Goal: Task Accomplishment & Management: Complete application form

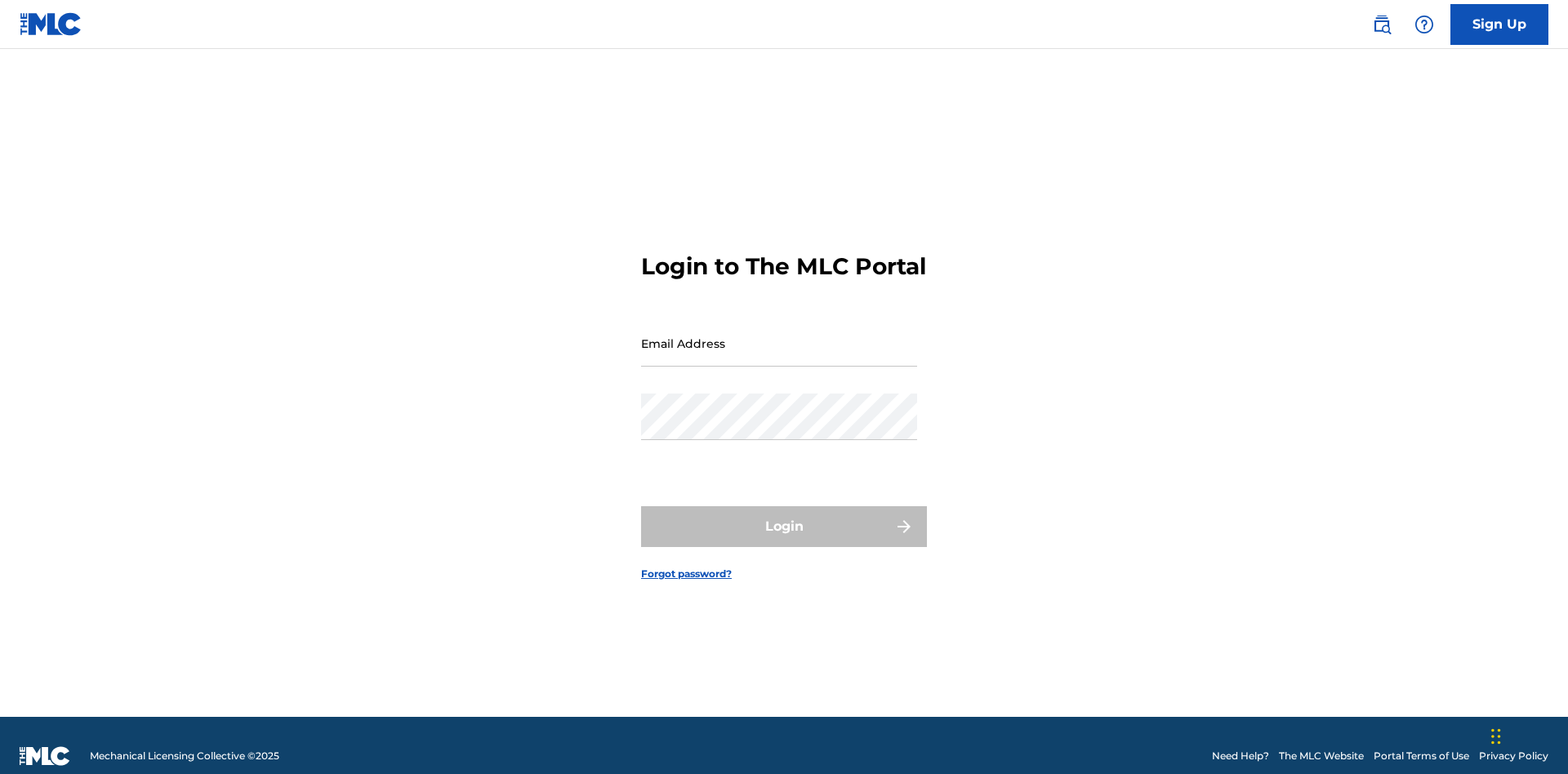
scroll to position [21, 0]
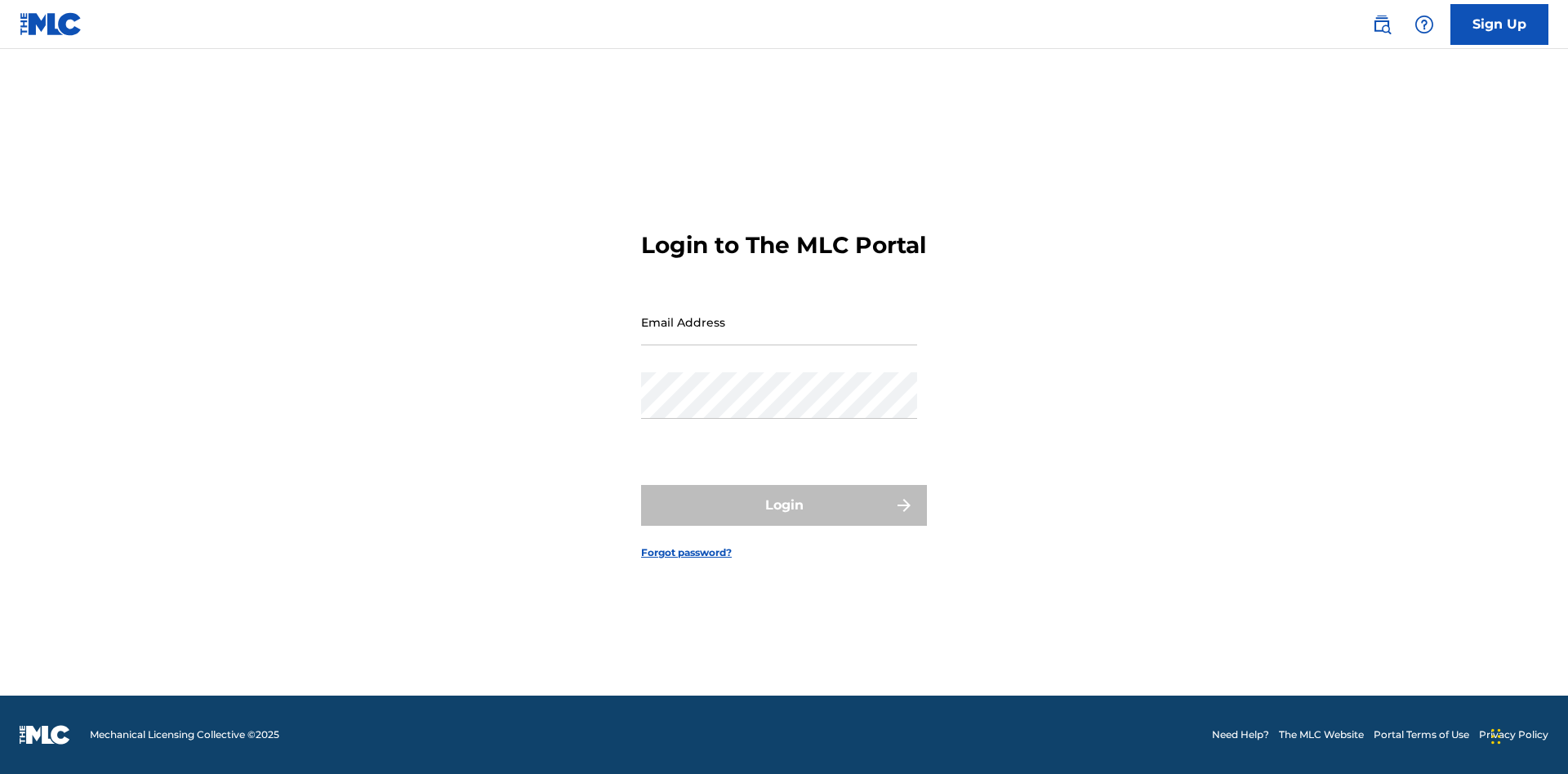
click at [779, 335] on input "Email Address" at bounding box center [778, 322] width 276 height 46
type input "[EMAIL_ADDRESS][DOMAIN_NAME]"
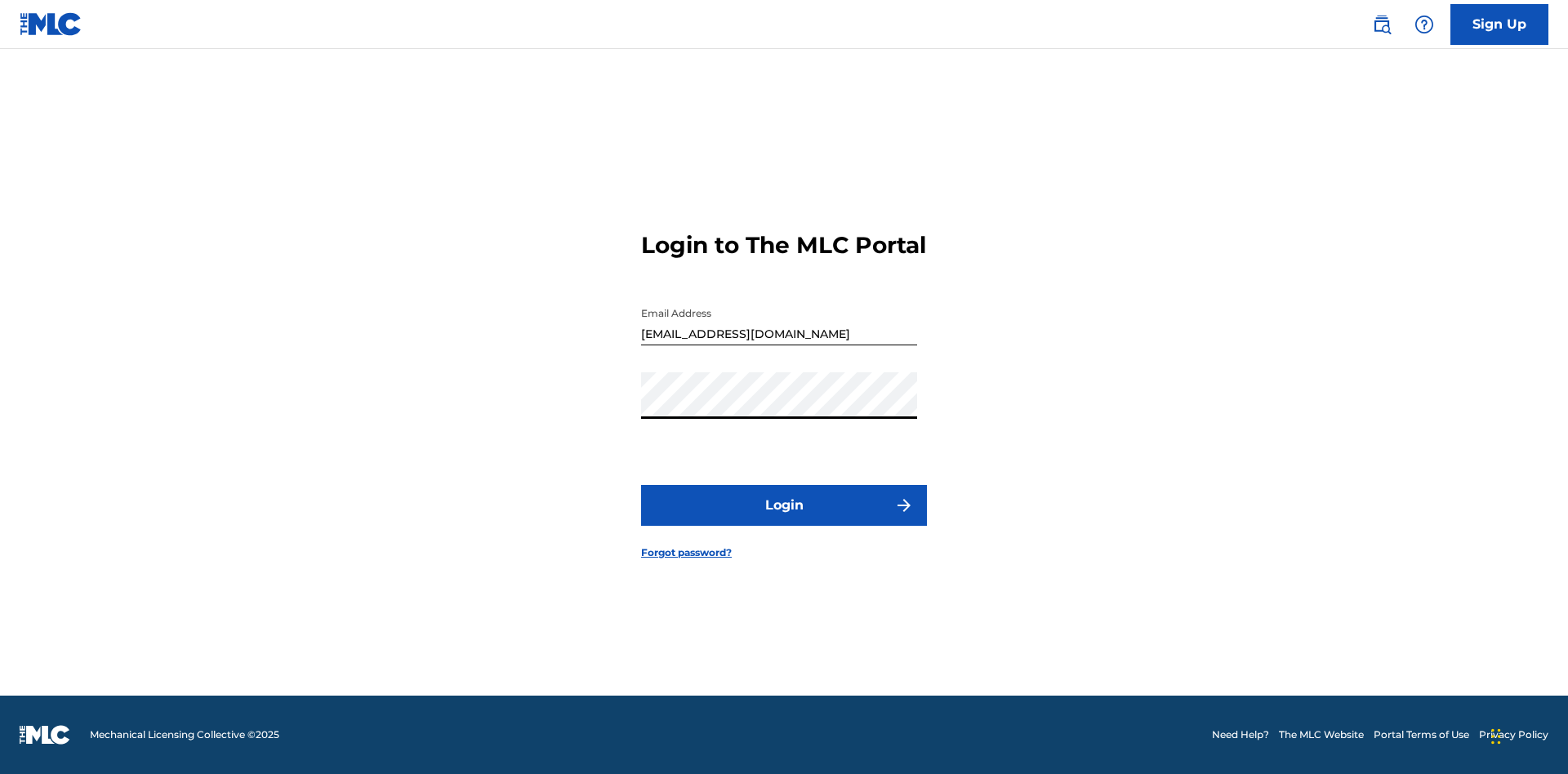
click at [784, 520] on button "Login" at bounding box center [784, 505] width 286 height 41
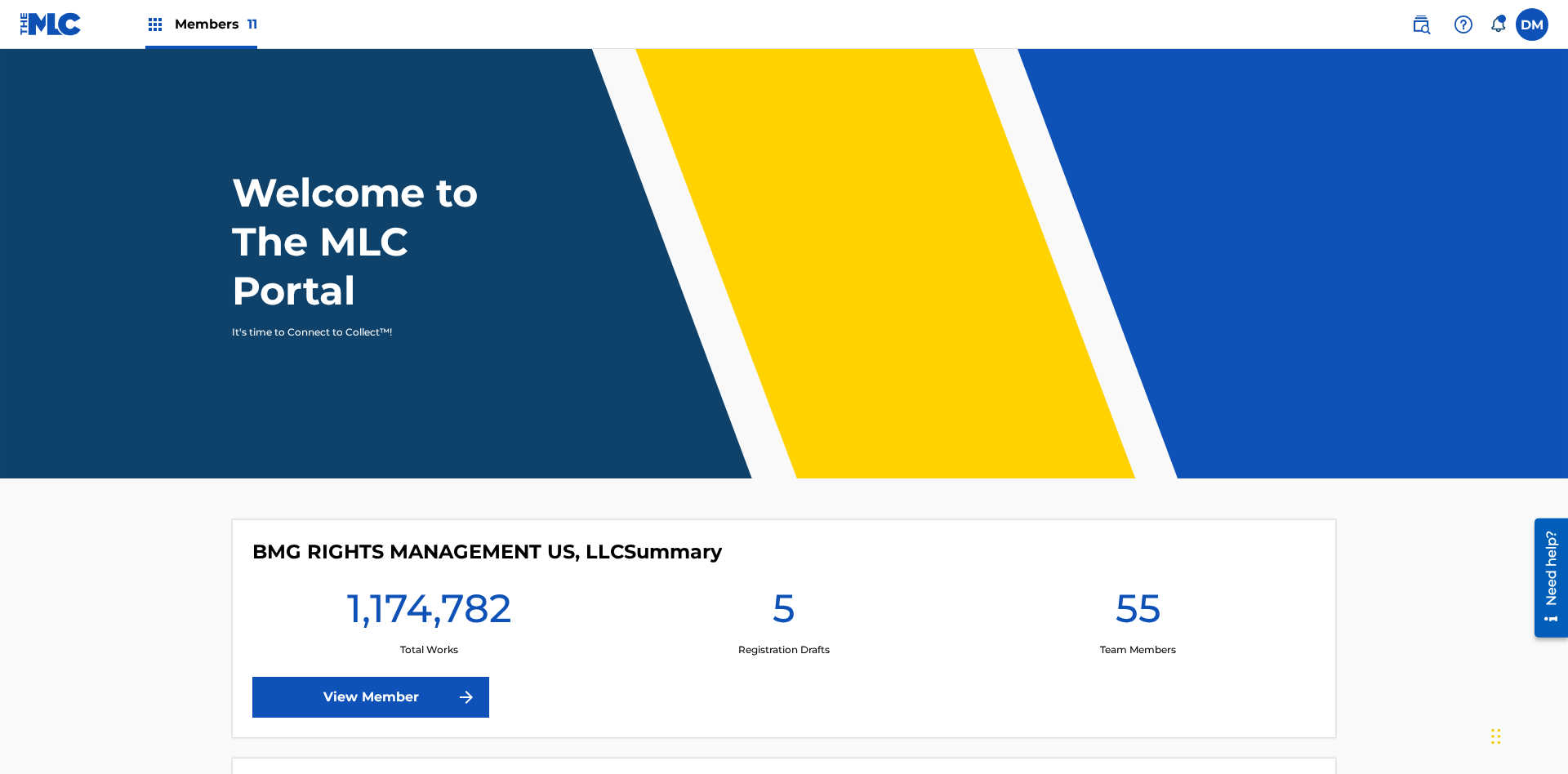
scroll to position [71, 0]
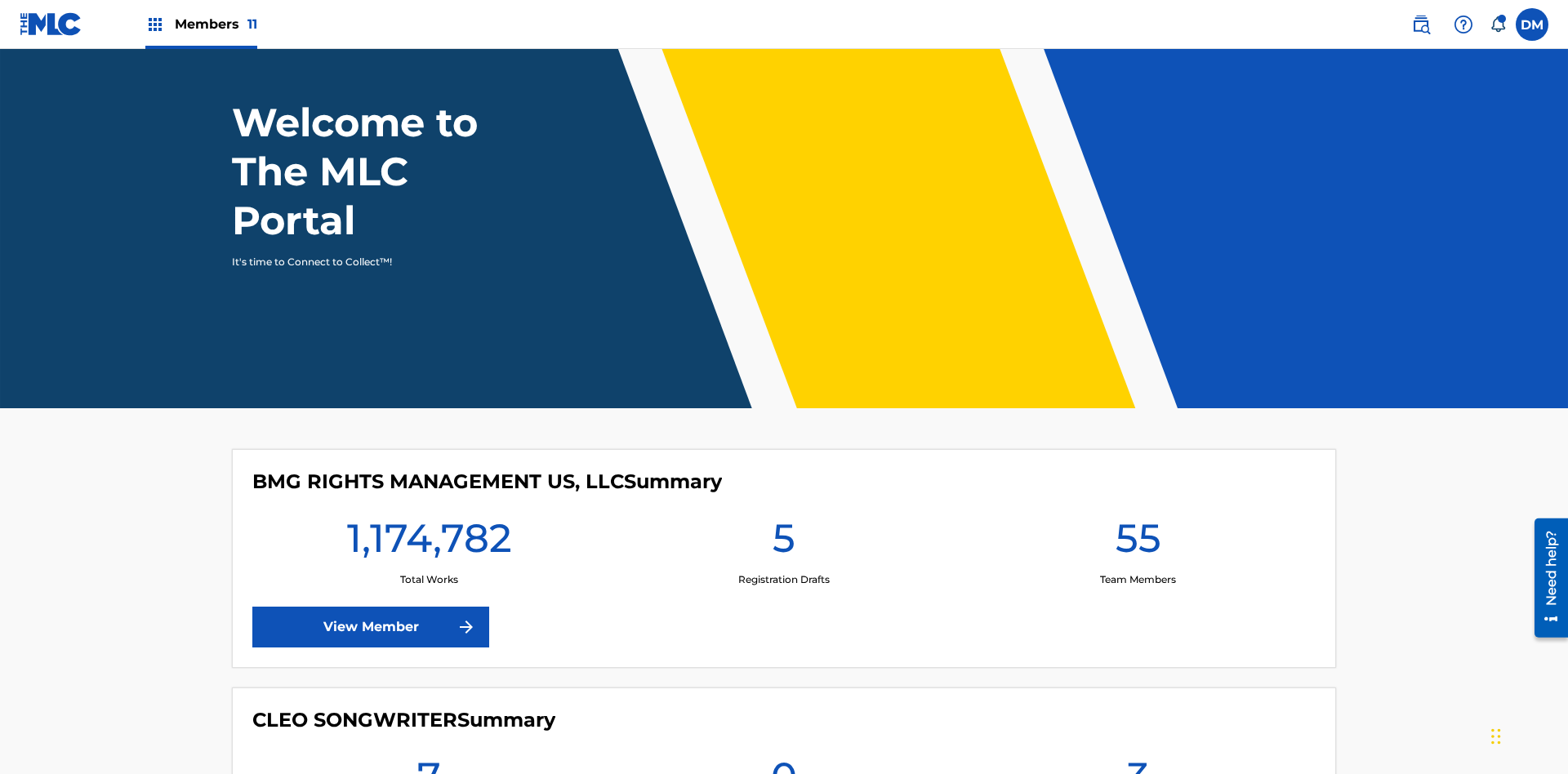
click at [201, 24] on span "Members 11" at bounding box center [215, 24] width 82 height 19
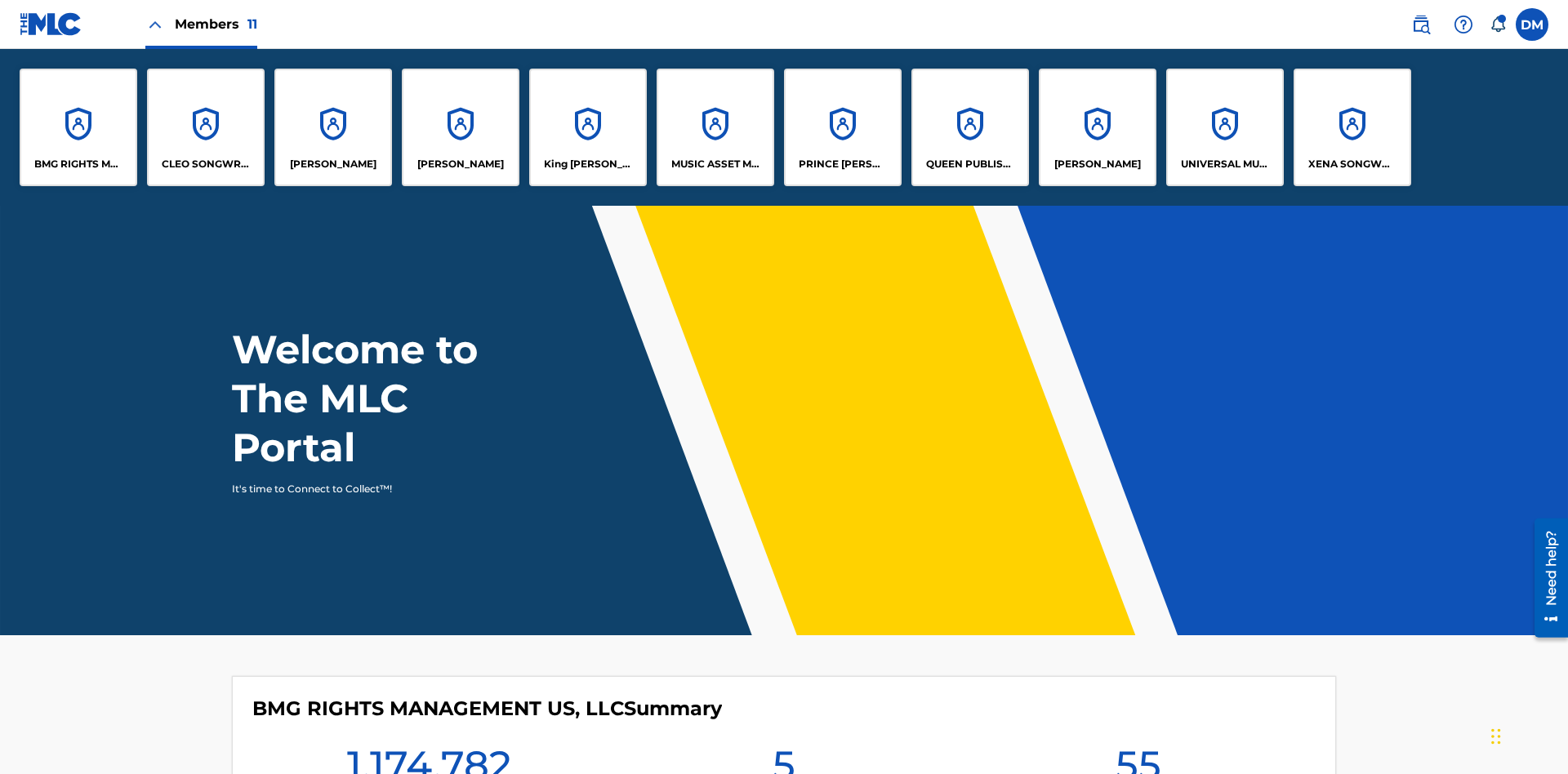
scroll to position [59, 0]
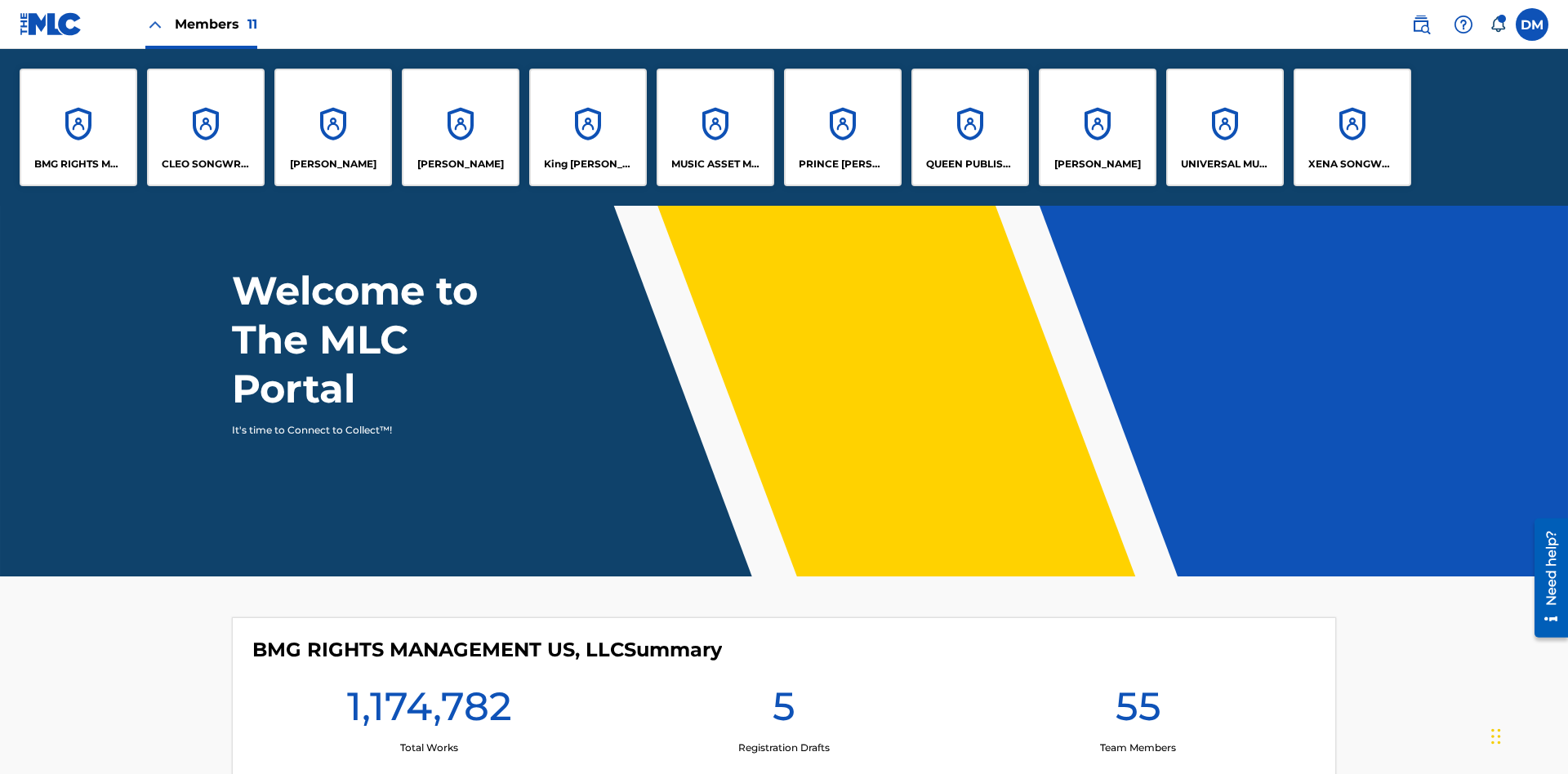
click at [1224, 165] on p "UNIVERSAL MUSIC PUB GROUP" at bounding box center [1225, 164] width 89 height 14
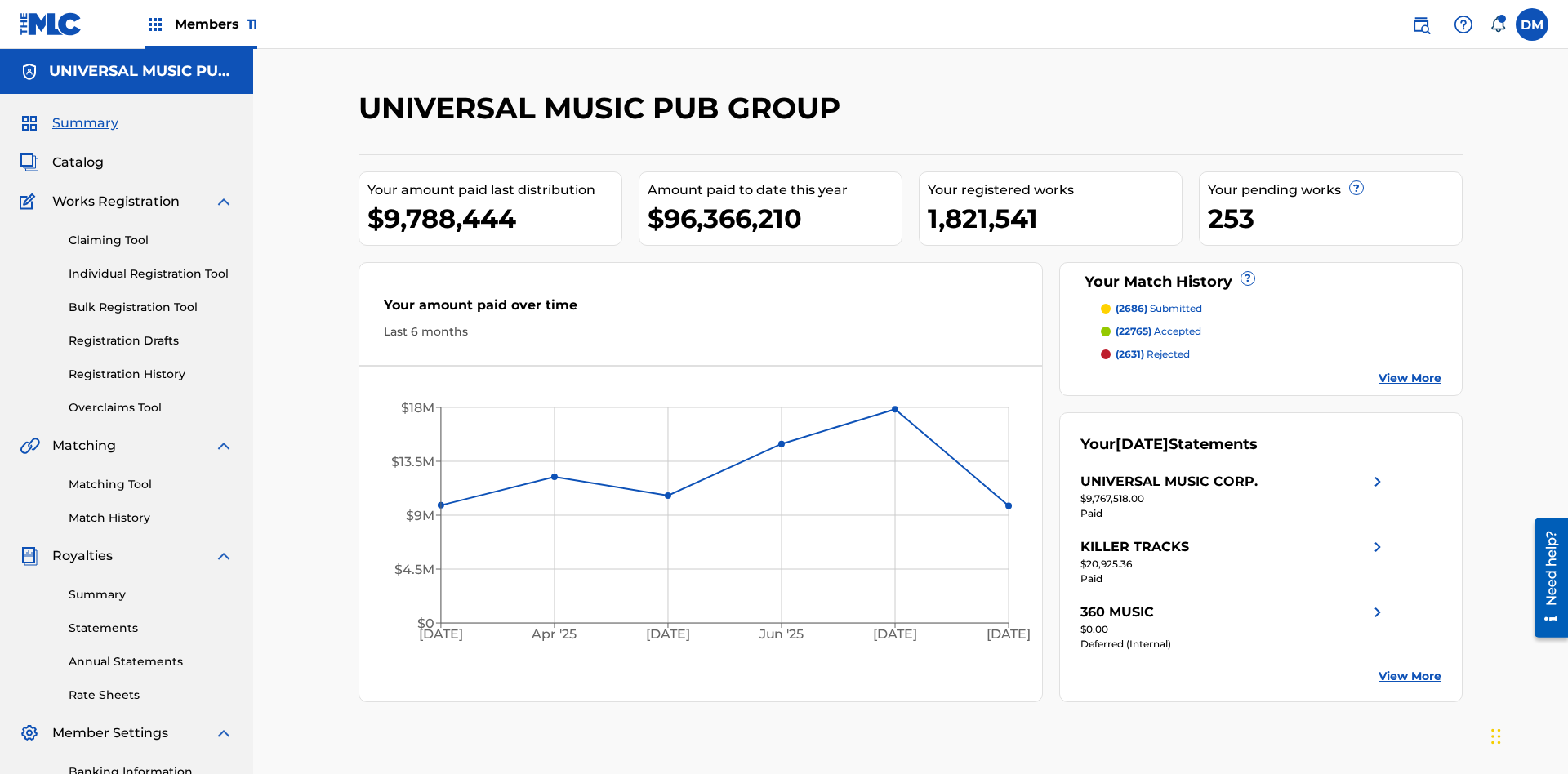
click at [151, 266] on link "Individual Registration Tool" at bounding box center [151, 274] width 165 height 17
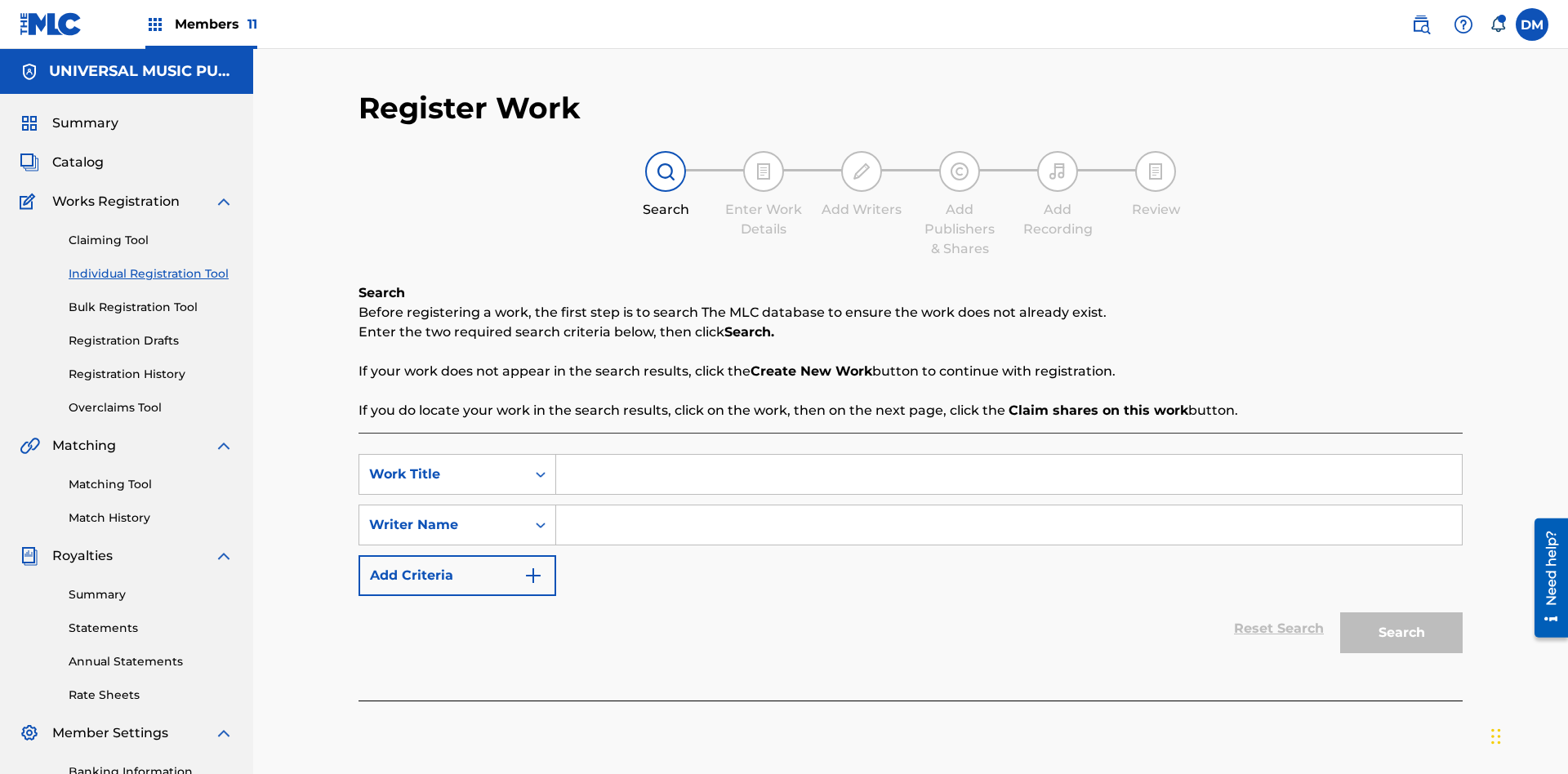
scroll to position [239, 0]
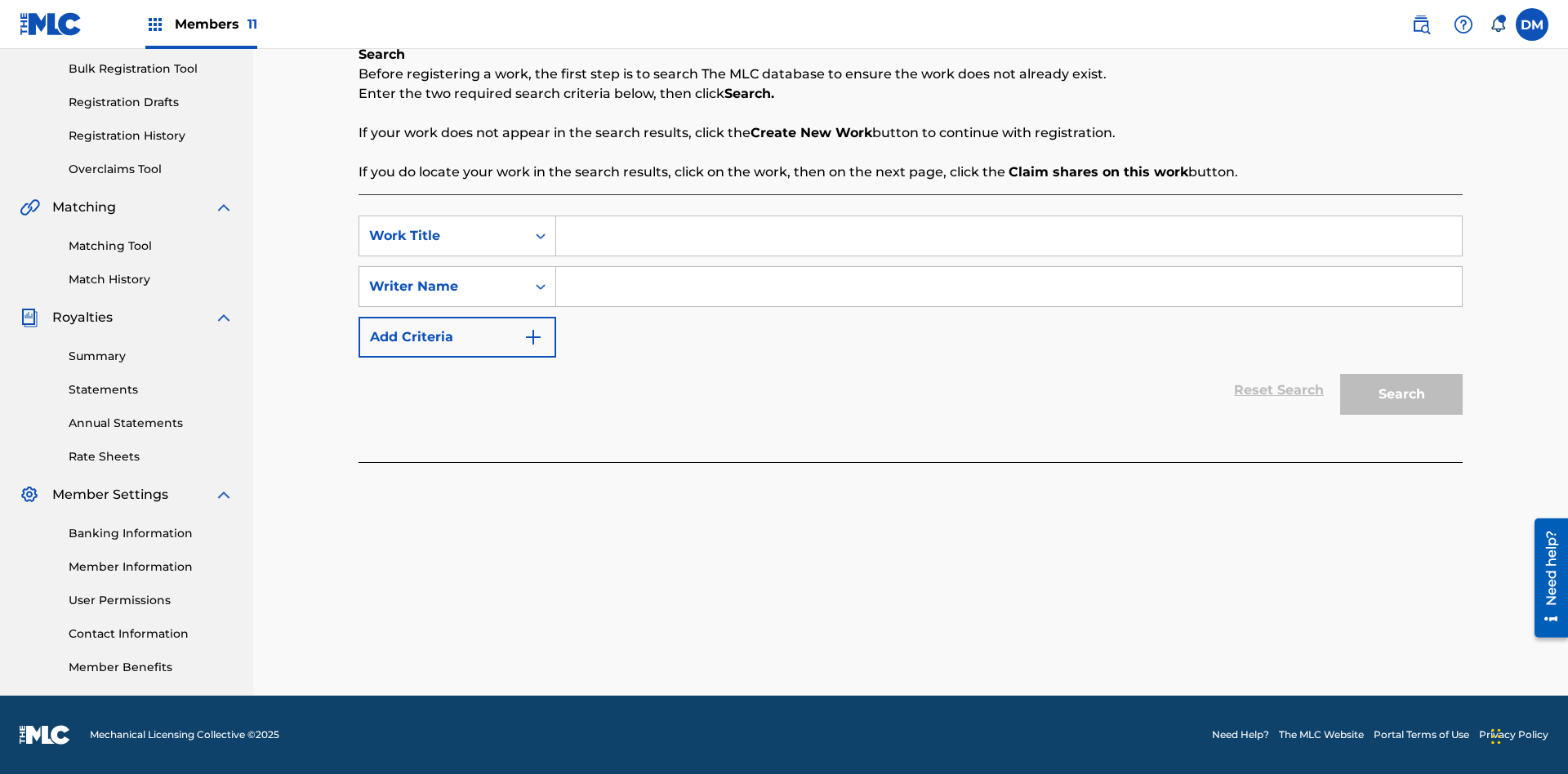
click at [1009, 236] on input "Search Form" at bounding box center [1009, 235] width 906 height 39
type input "Draft Saved At Work Details Page"
click at [1009, 287] on input "Search Form" at bounding box center [1009, 286] width 906 height 39
type input "QWERTYUIOP"
click at [1401, 394] on button "Search" at bounding box center [1402, 394] width 123 height 41
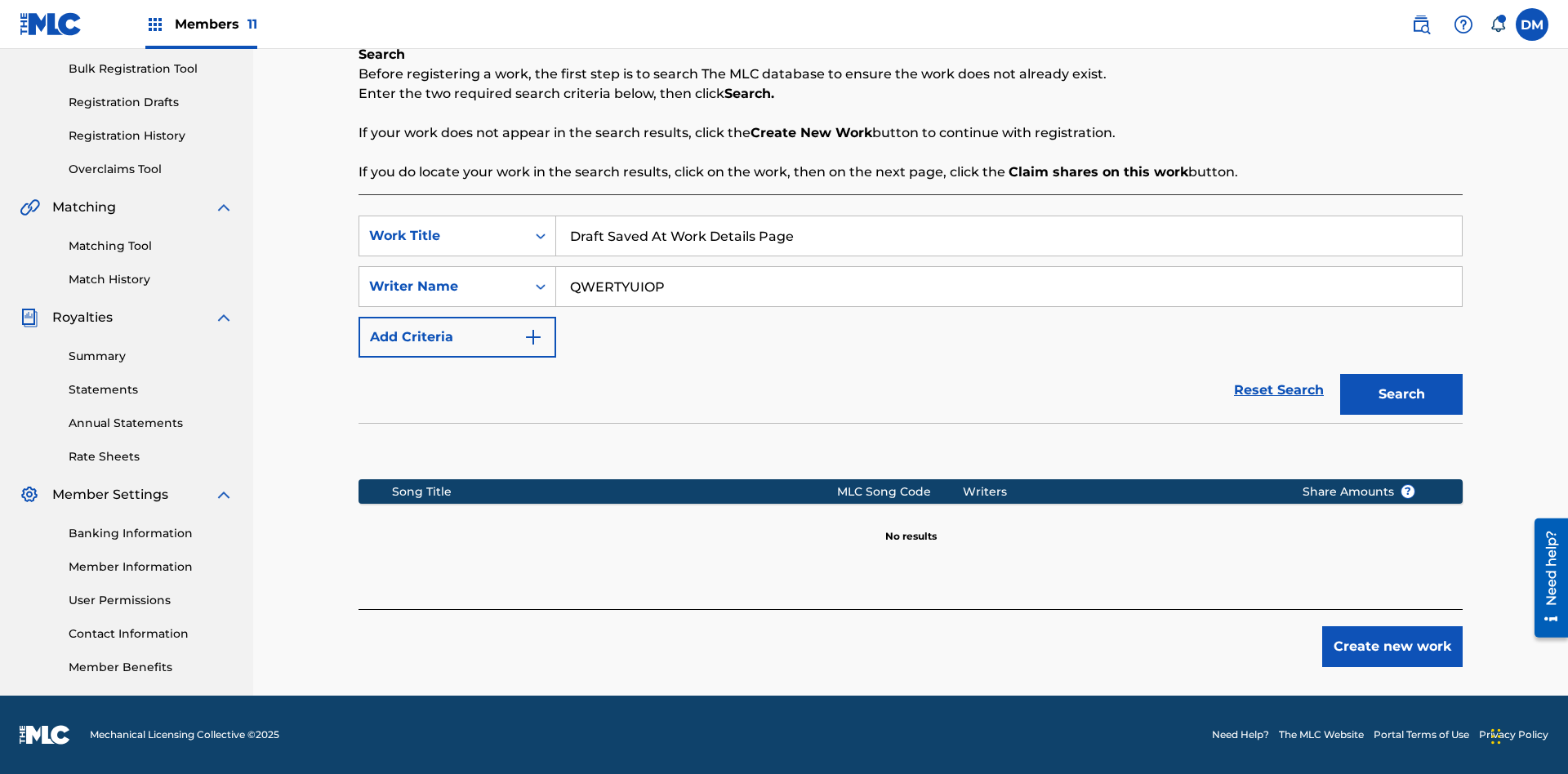
click at [1392, 647] on button "Create new work" at bounding box center [1392, 647] width 140 height 41
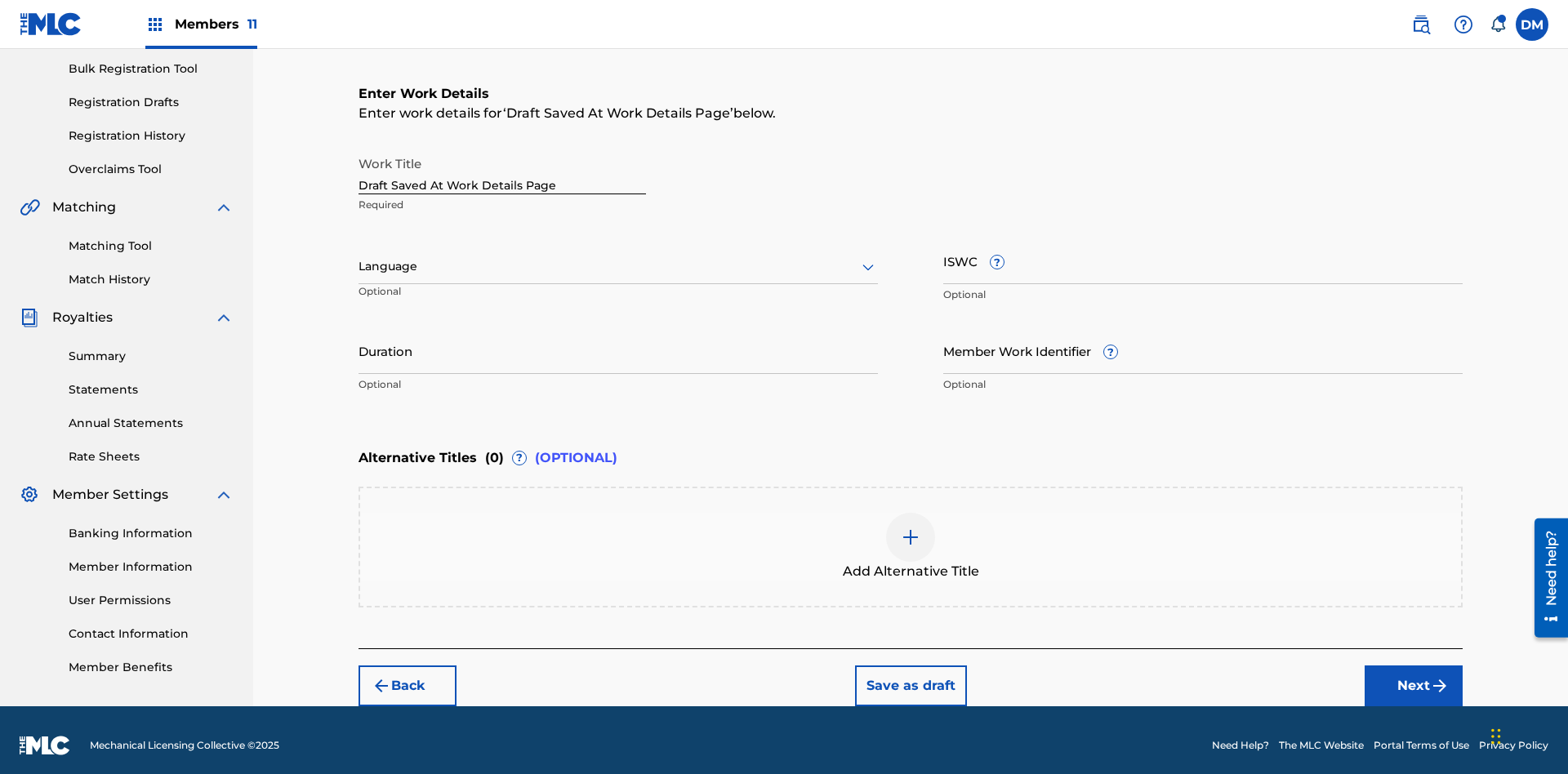
click at [618, 340] on input "Duration" at bounding box center [618, 350] width 520 height 46
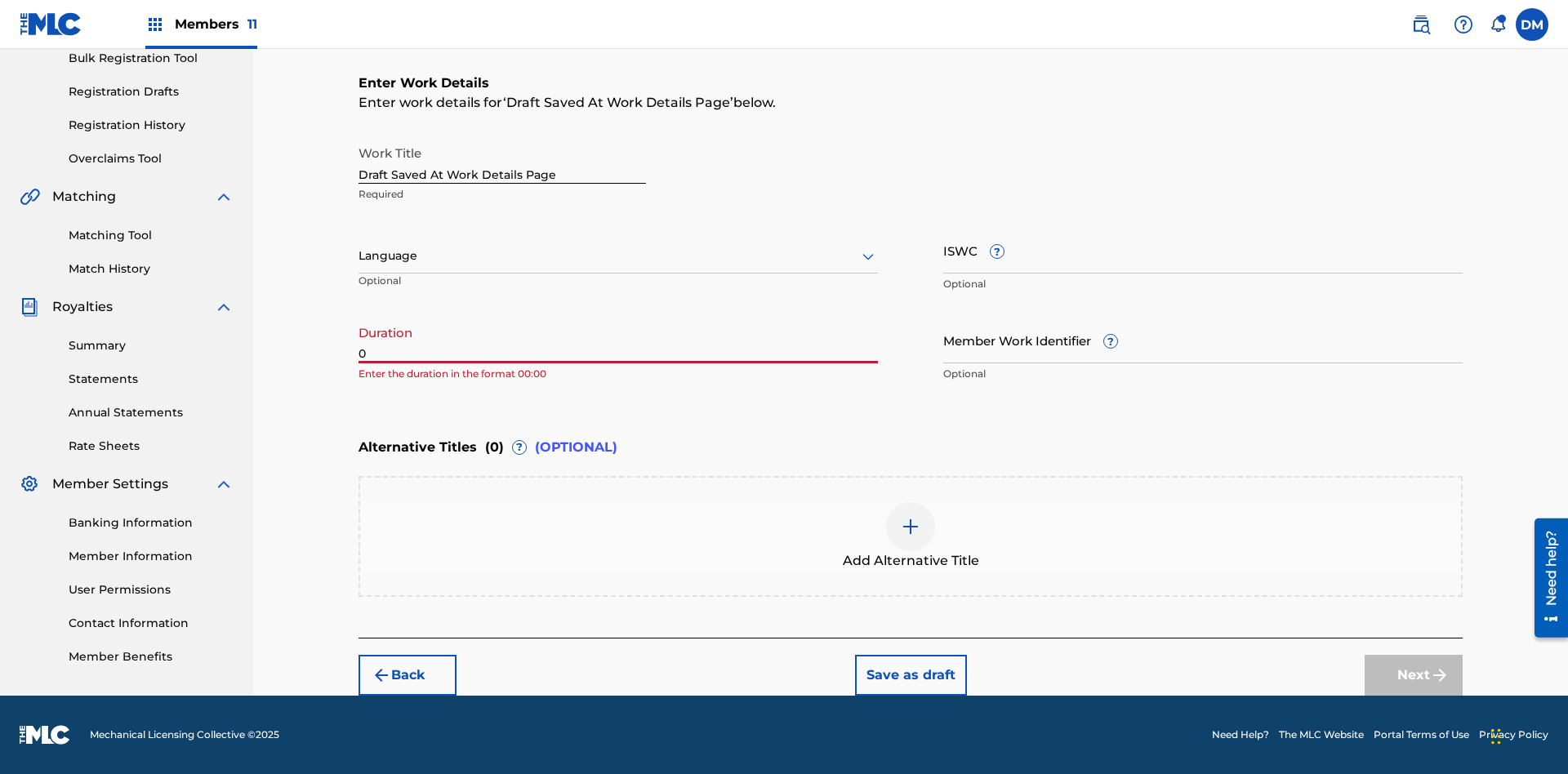
click at [618, 340] on input "0" at bounding box center [618, 340] width 520 height 46
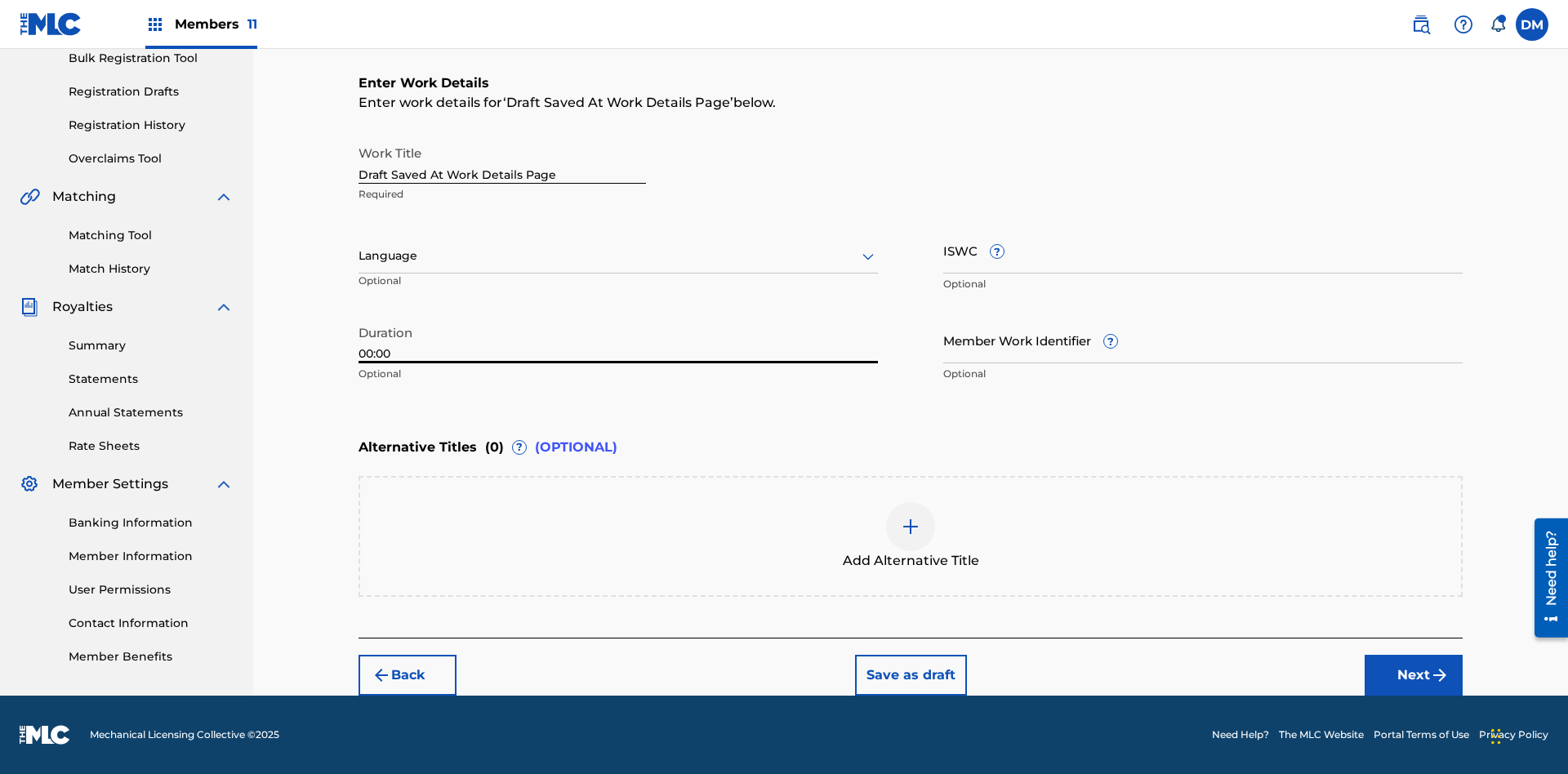
type input "00:00"
click at [868, 257] on icon at bounding box center [869, 257] width 20 height 20
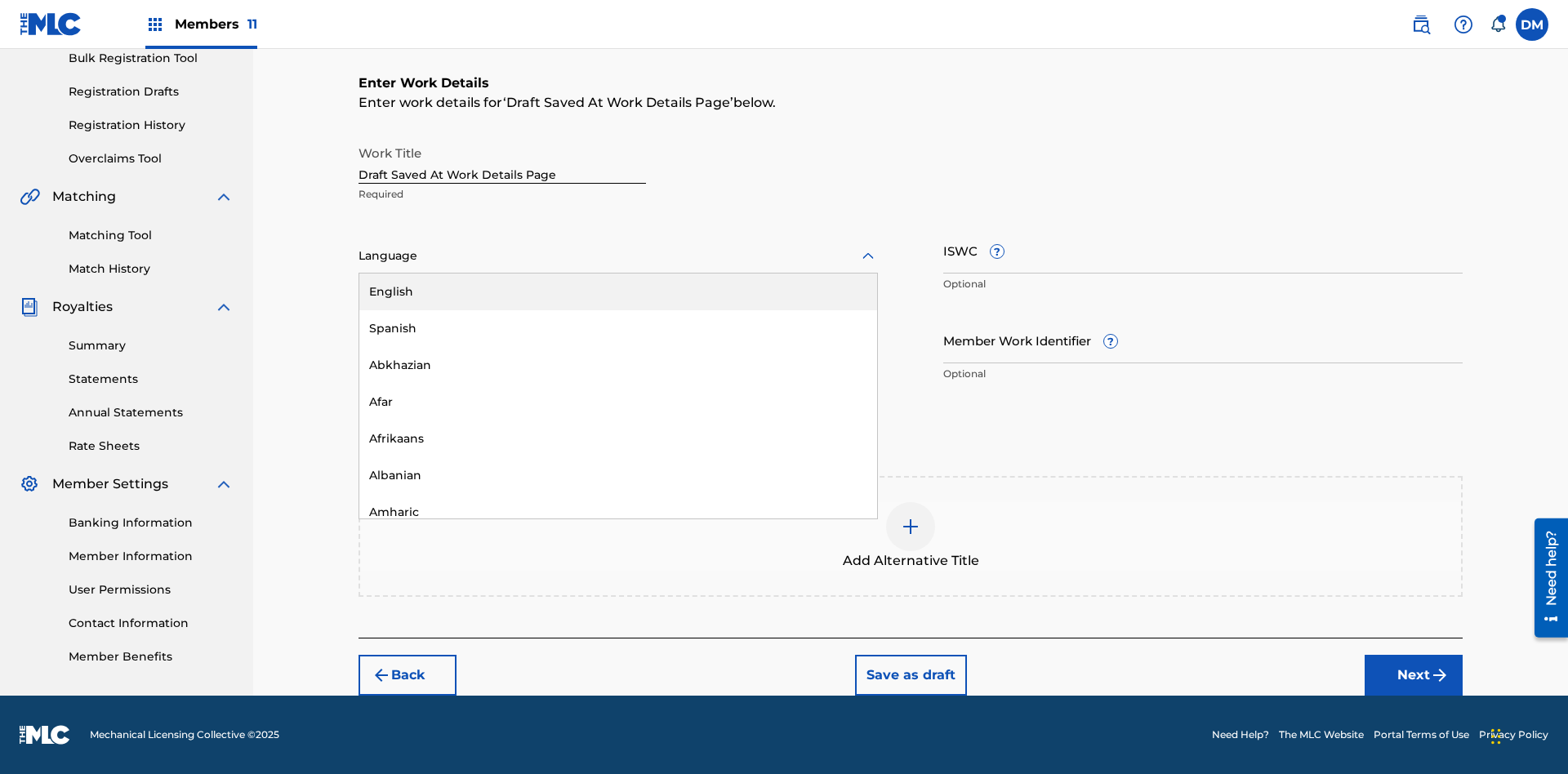
click at [618, 402] on div "Afar" at bounding box center [618, 402] width 518 height 37
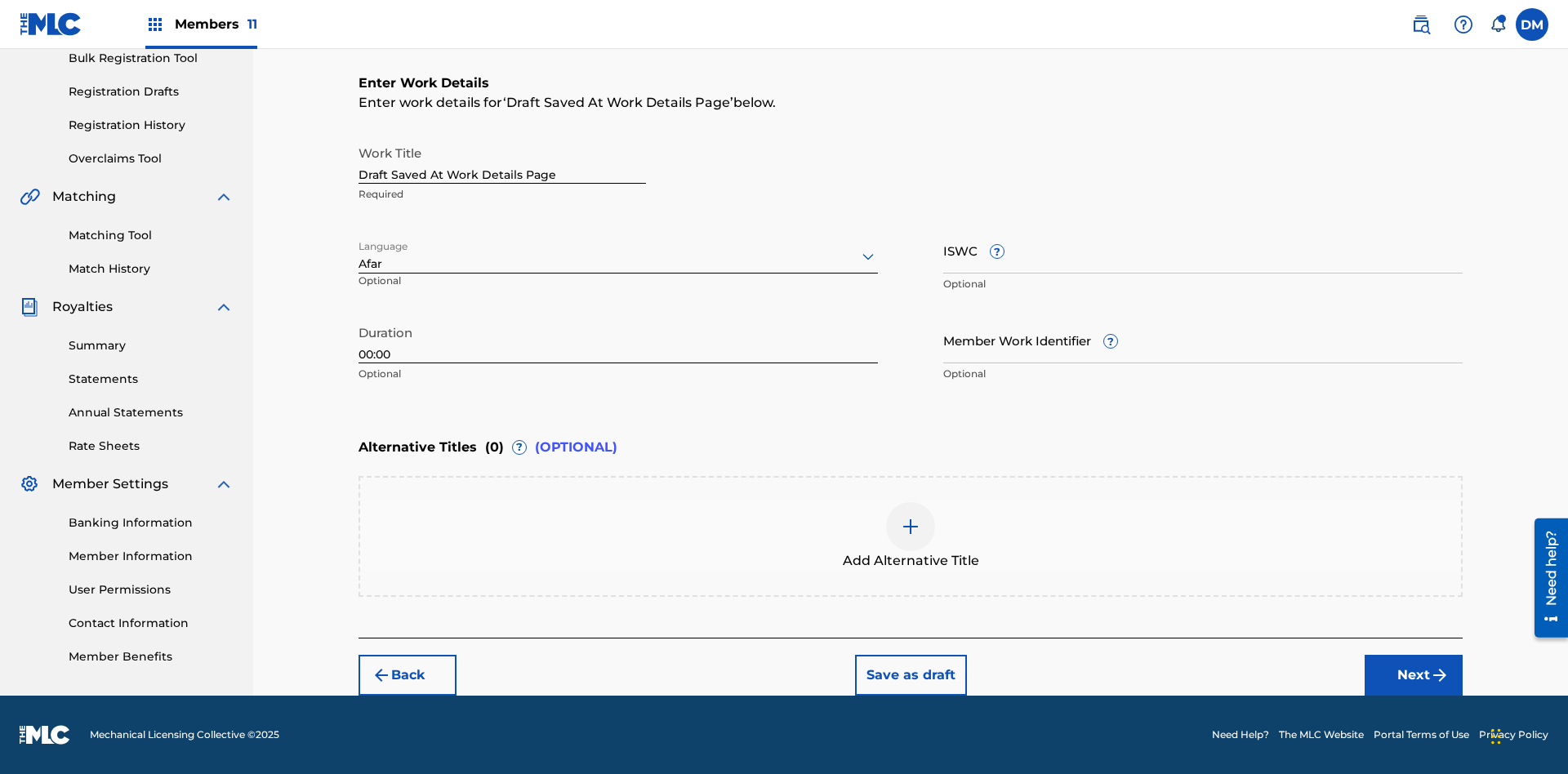
click at [1203, 340] on input "Member Work Identifier ?" at bounding box center [1203, 340] width 520 height 46
type input "[PHONE_NUMBER]"
click at [1203, 250] on input "ISWC ?" at bounding box center [1203, 250] width 520 height 46
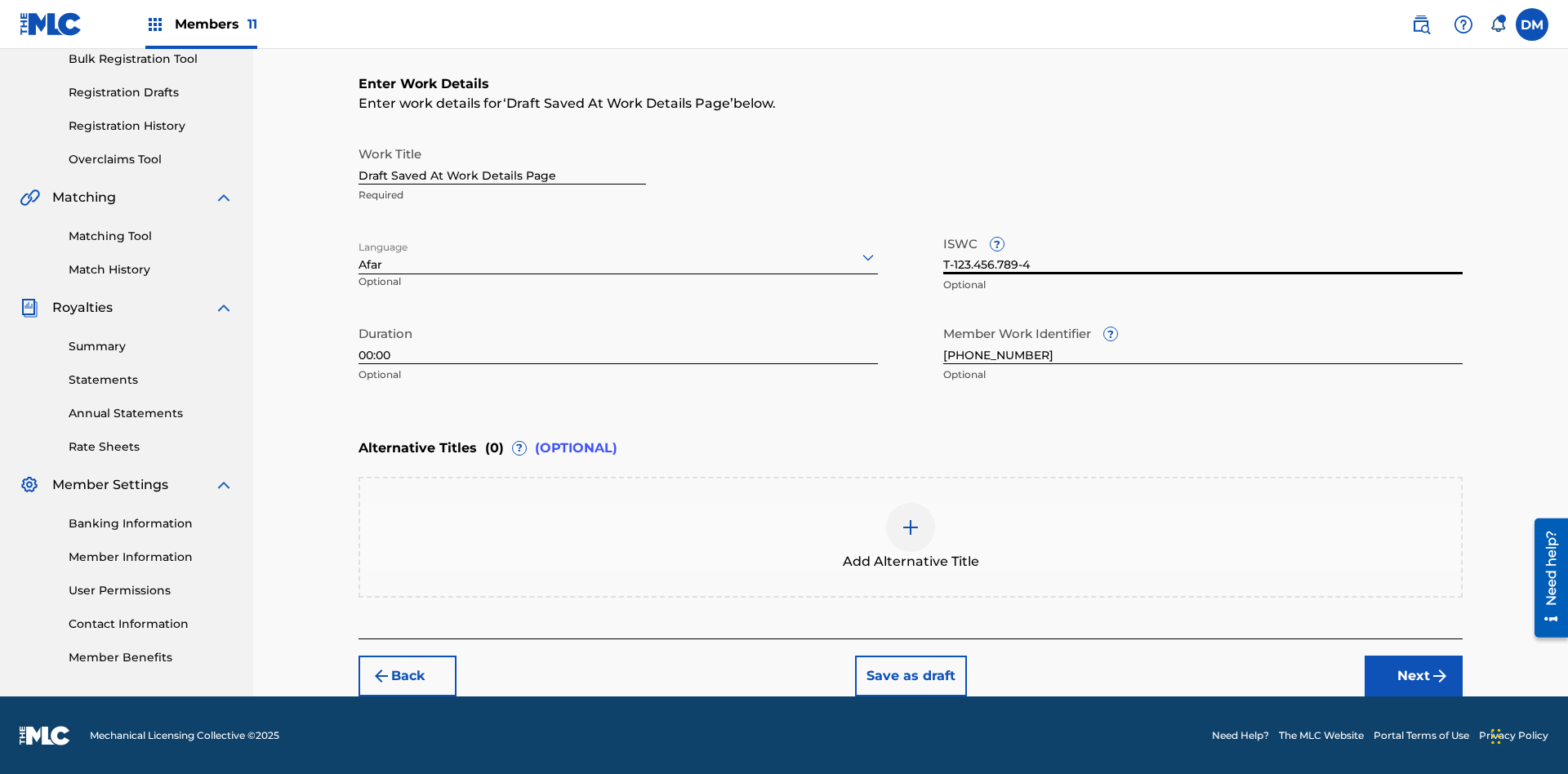
type input "T-123.456.789-4"
click at [910, 536] on img at bounding box center [911, 528] width 20 height 20
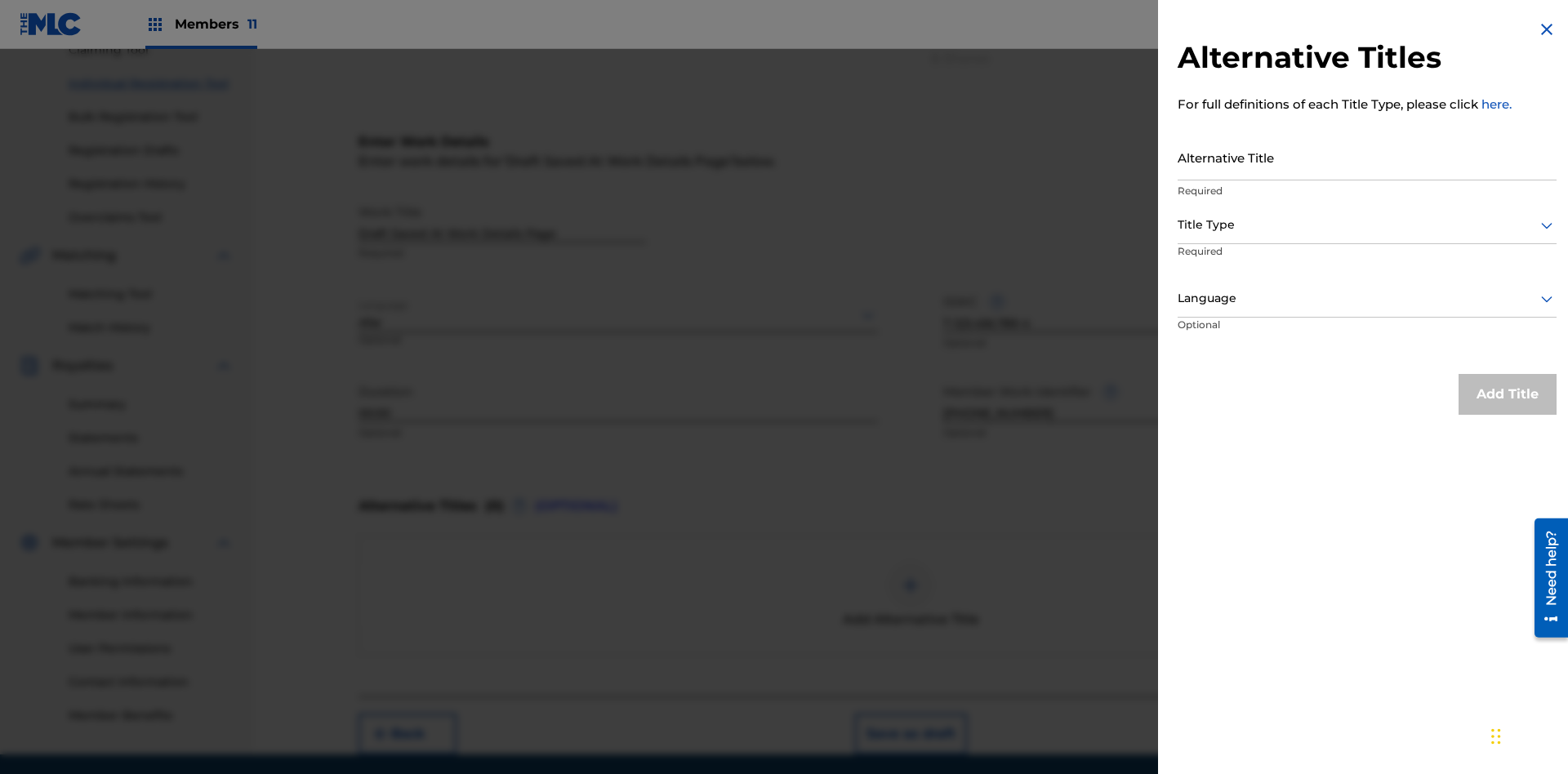
click at [1366, 156] on input "Alternative Title" at bounding box center [1366, 156] width 379 height 46
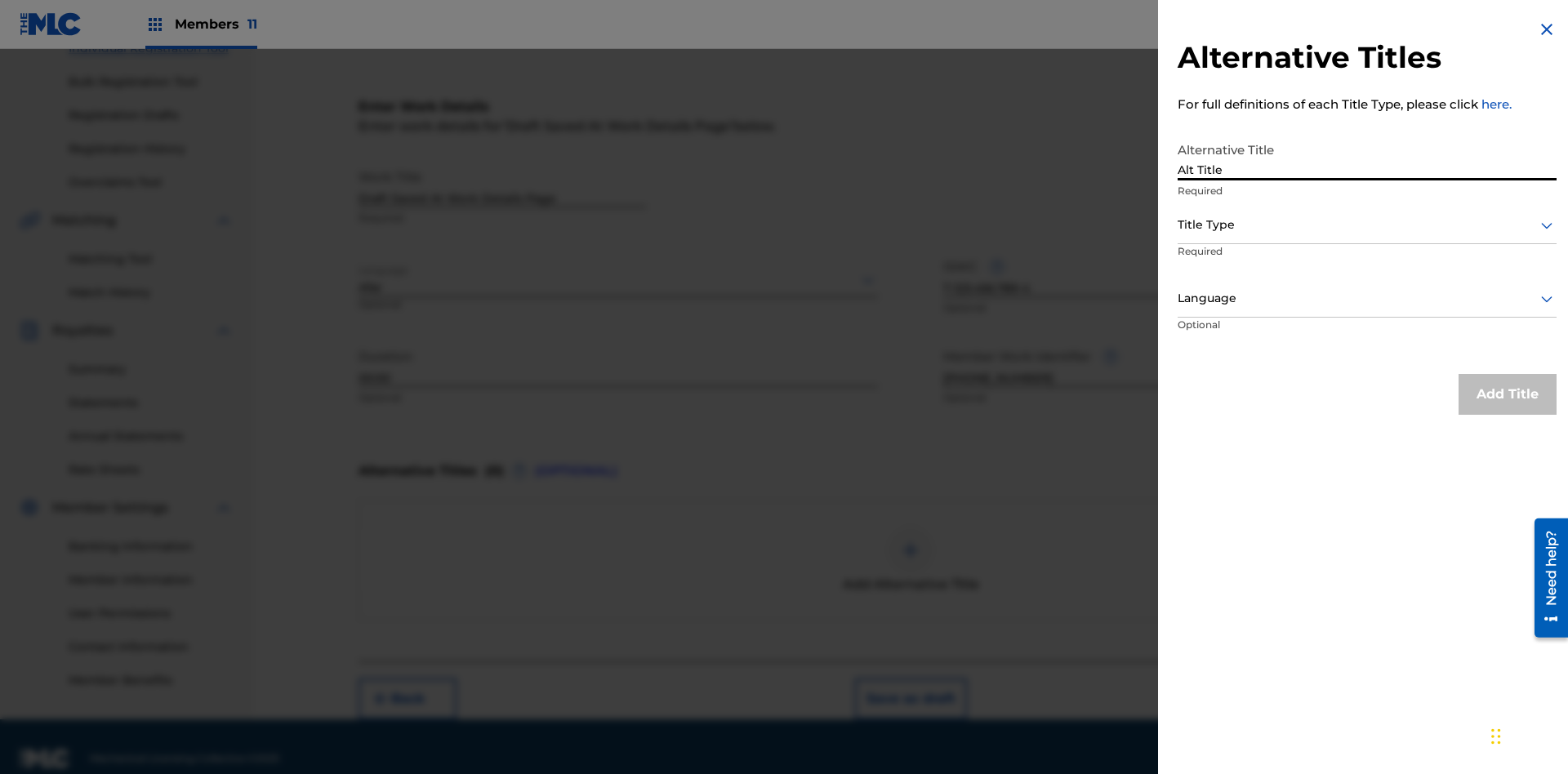
type input "Alt Title"
click at [1366, 224] on div at bounding box center [1366, 225] width 379 height 21
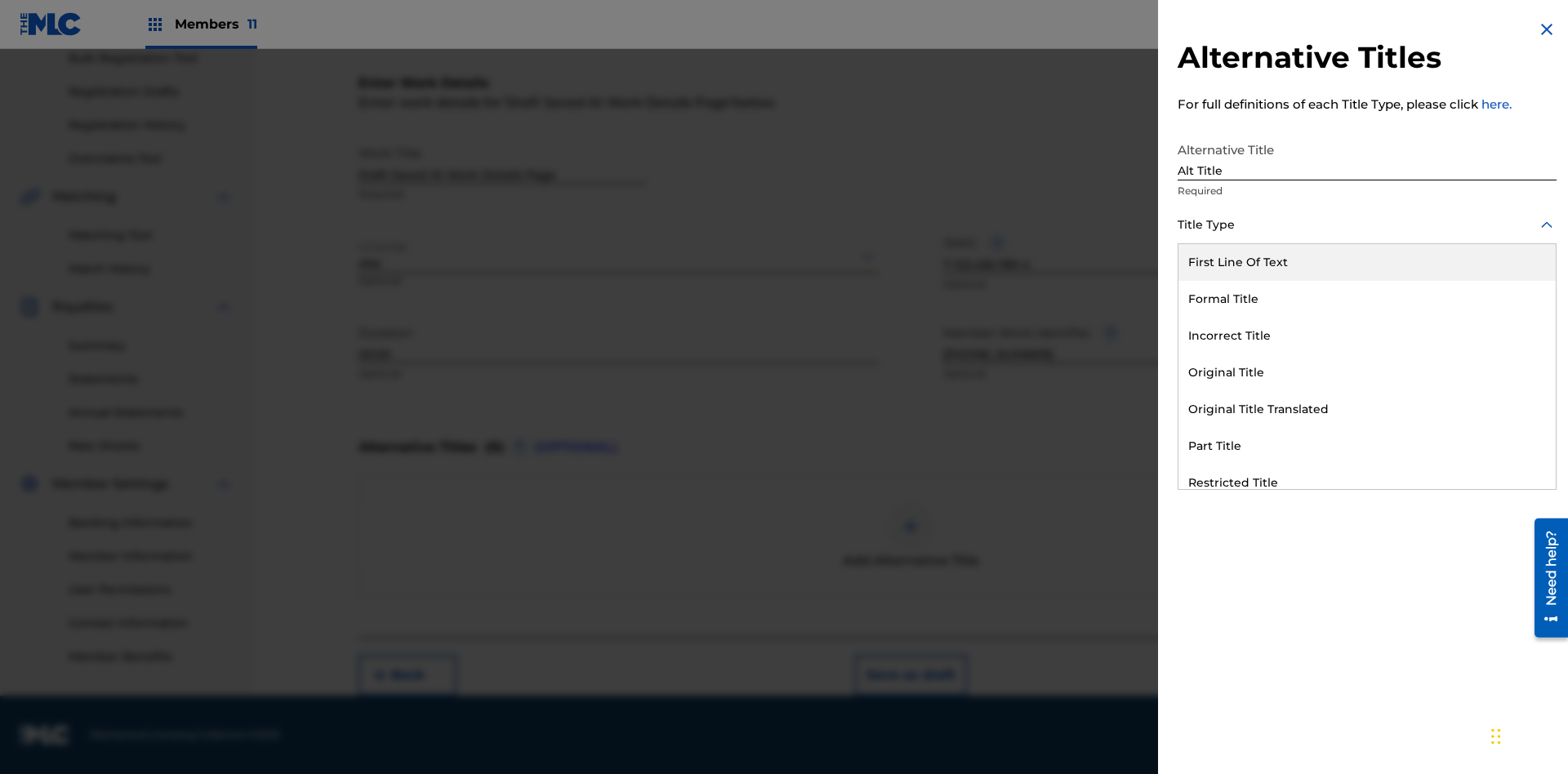
click at [1366, 373] on div "Original Title" at bounding box center [1366, 373] width 377 height 37
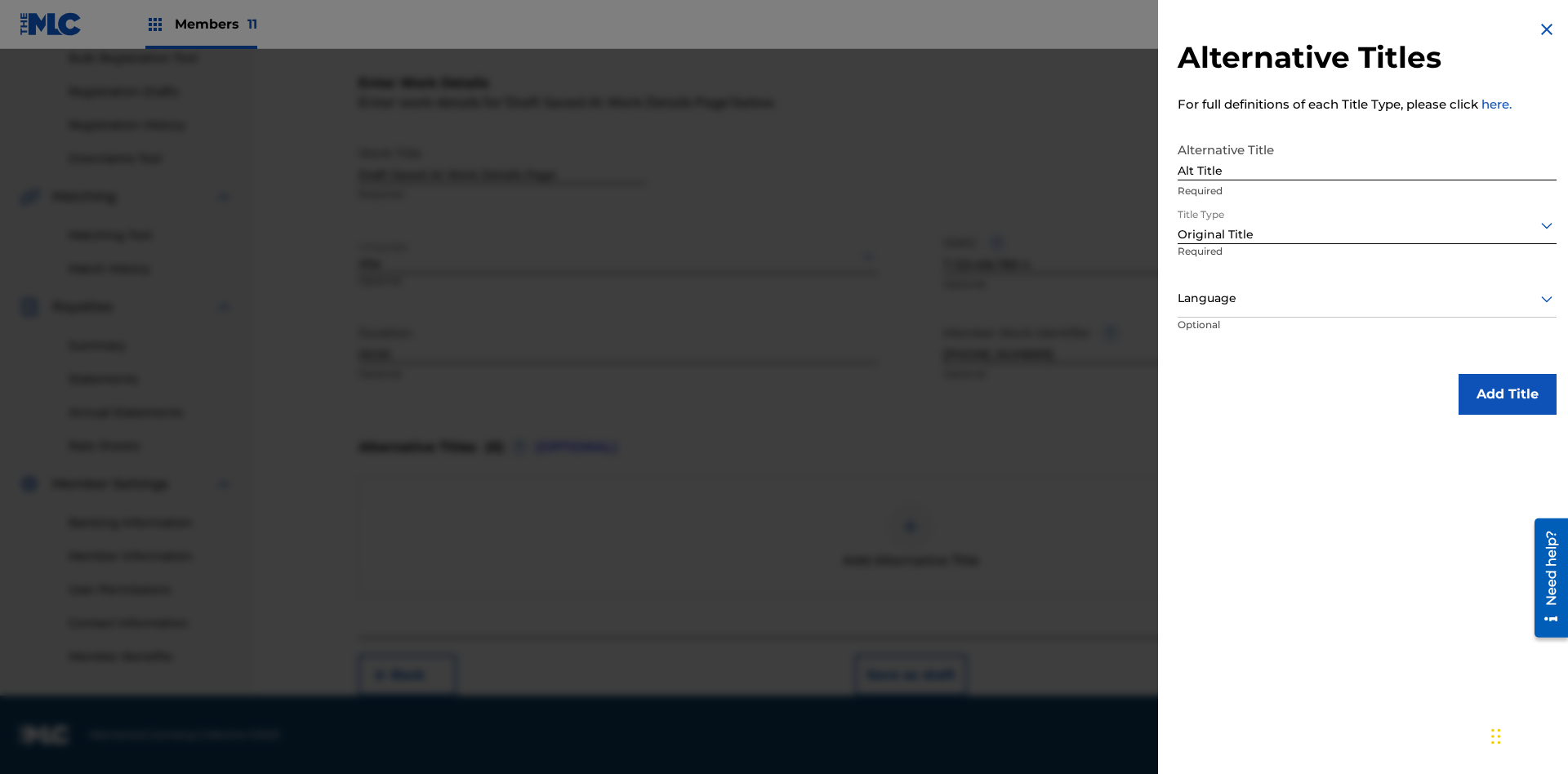
click at [1366, 298] on div at bounding box center [1366, 298] width 379 height 21
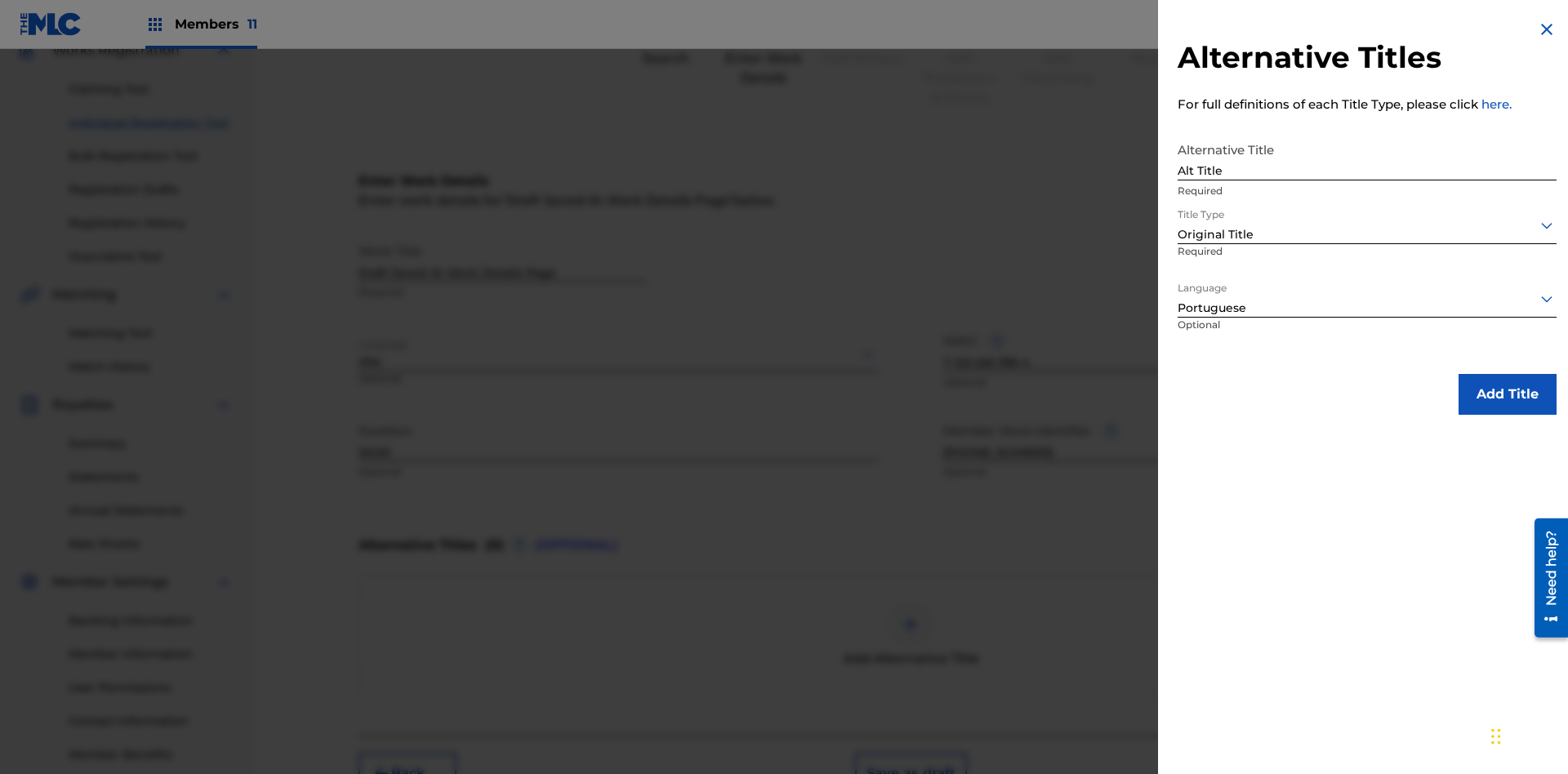
click at [1507, 393] on button "Add Title" at bounding box center [1507, 394] width 98 height 41
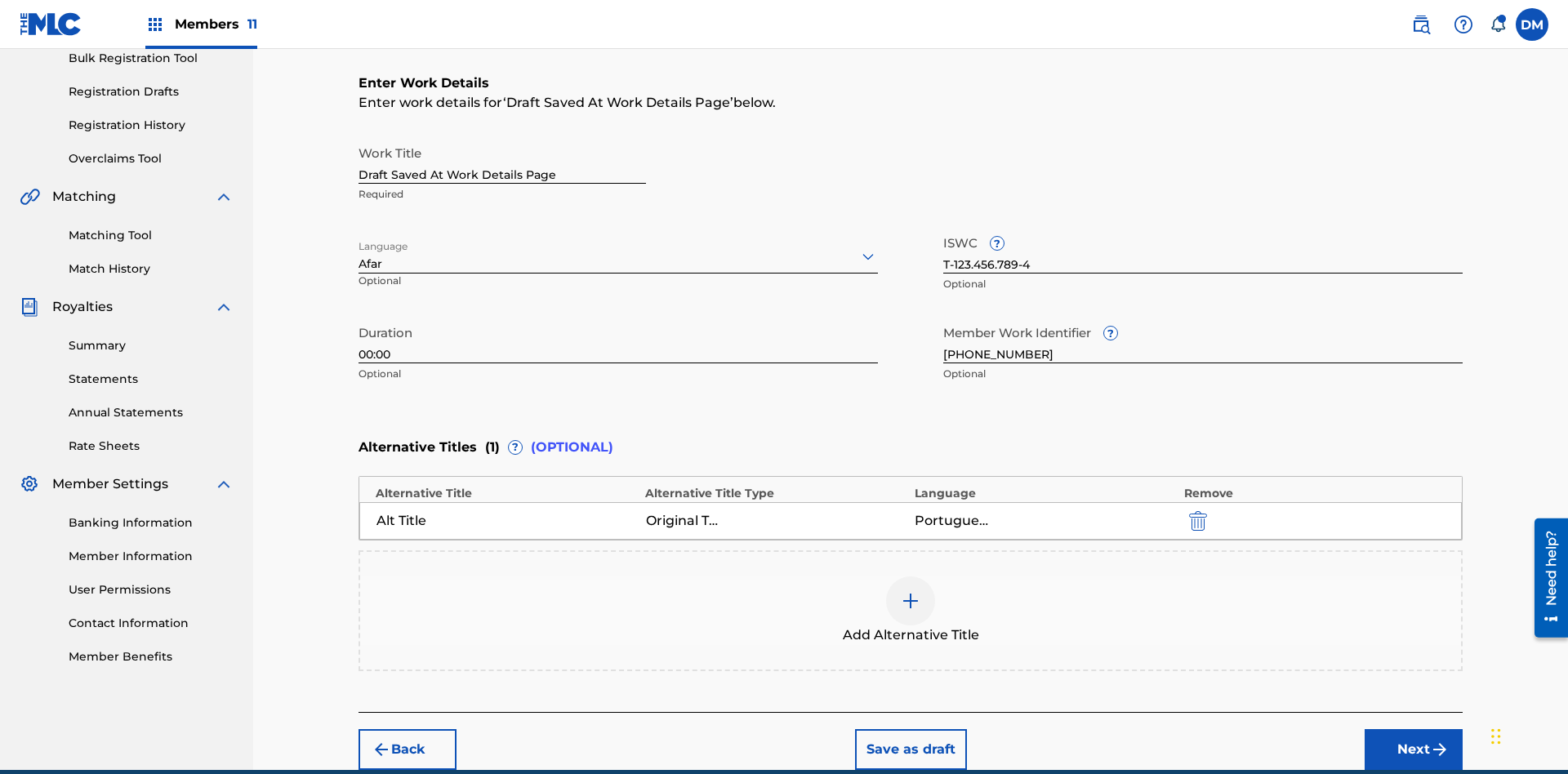
scroll to position [324, 0]
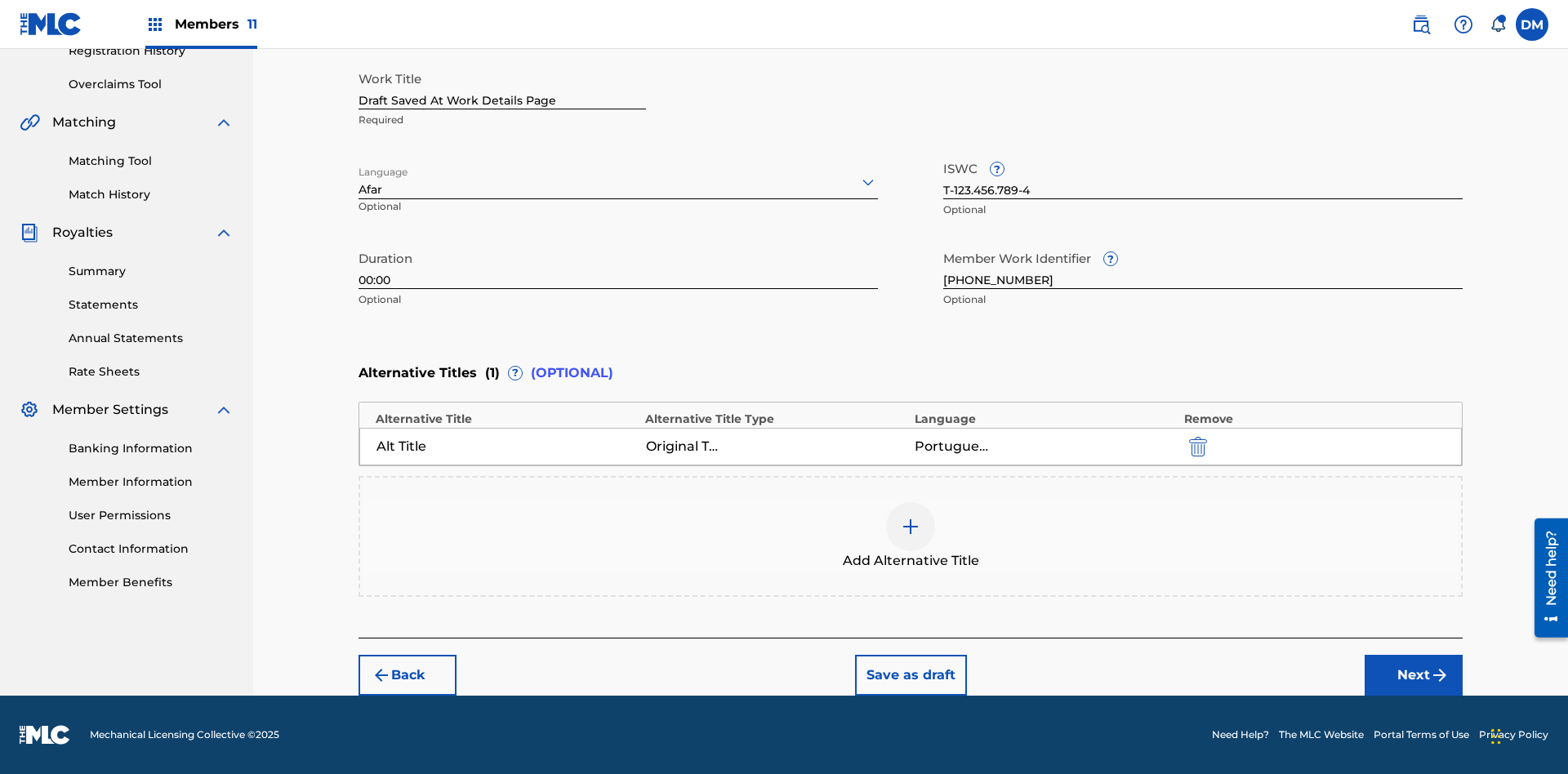
click at [909, 675] on button "Save as draft" at bounding box center [911, 675] width 112 height 41
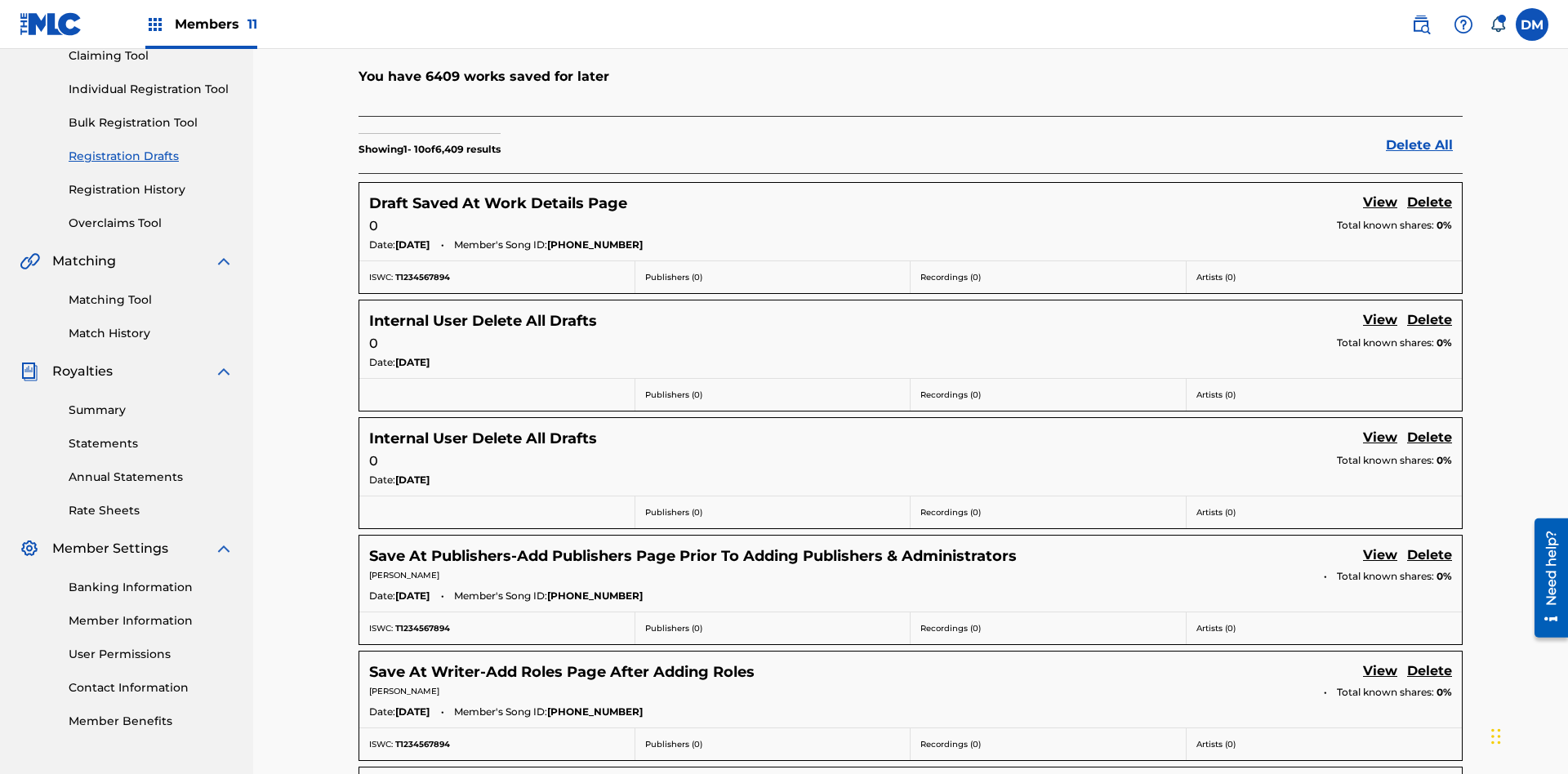
click at [1380, 193] on link "View" at bounding box center [1380, 203] width 34 height 22
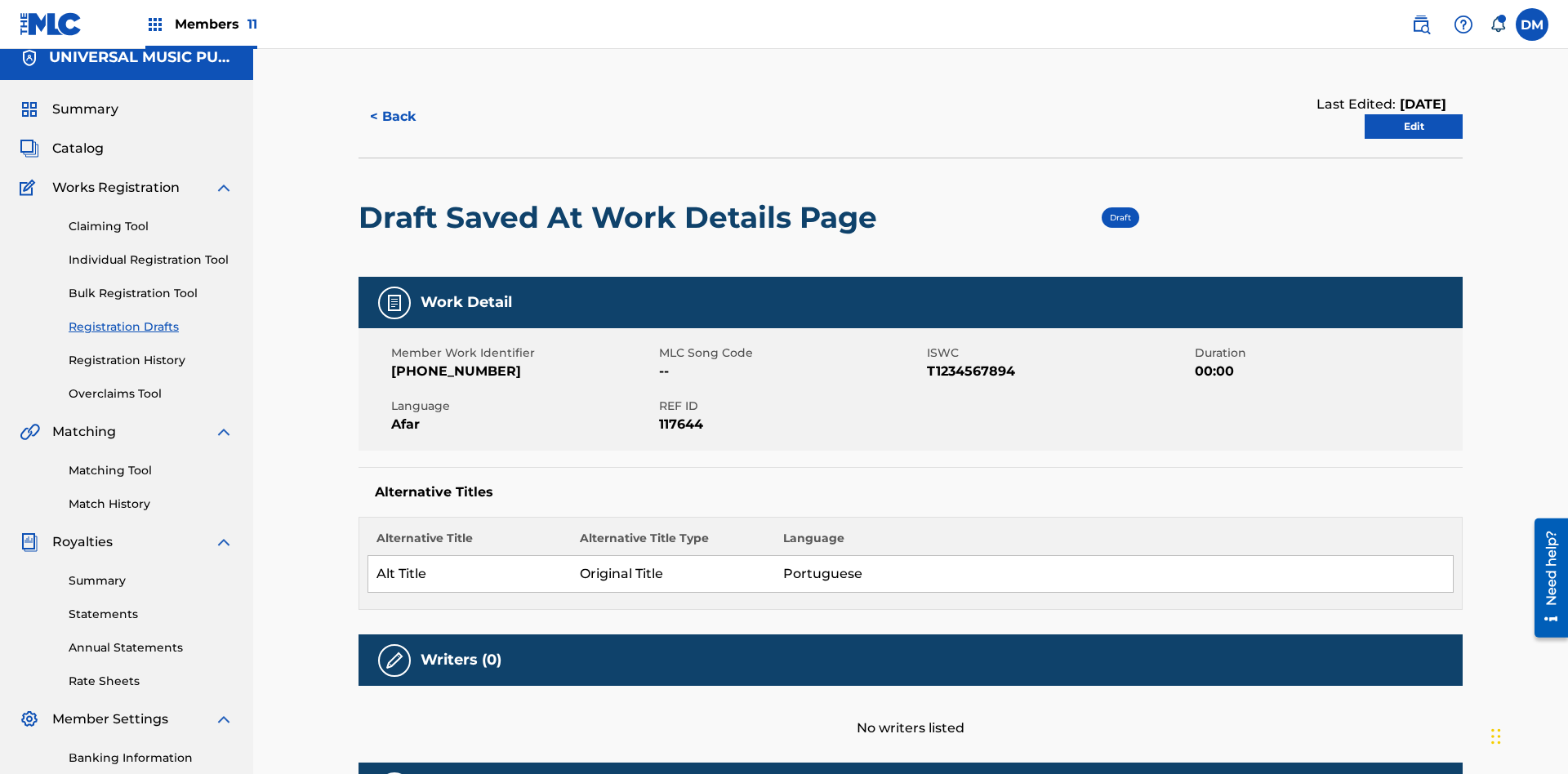
click at [1413, 114] on link "Edit" at bounding box center [1413, 126] width 98 height 24
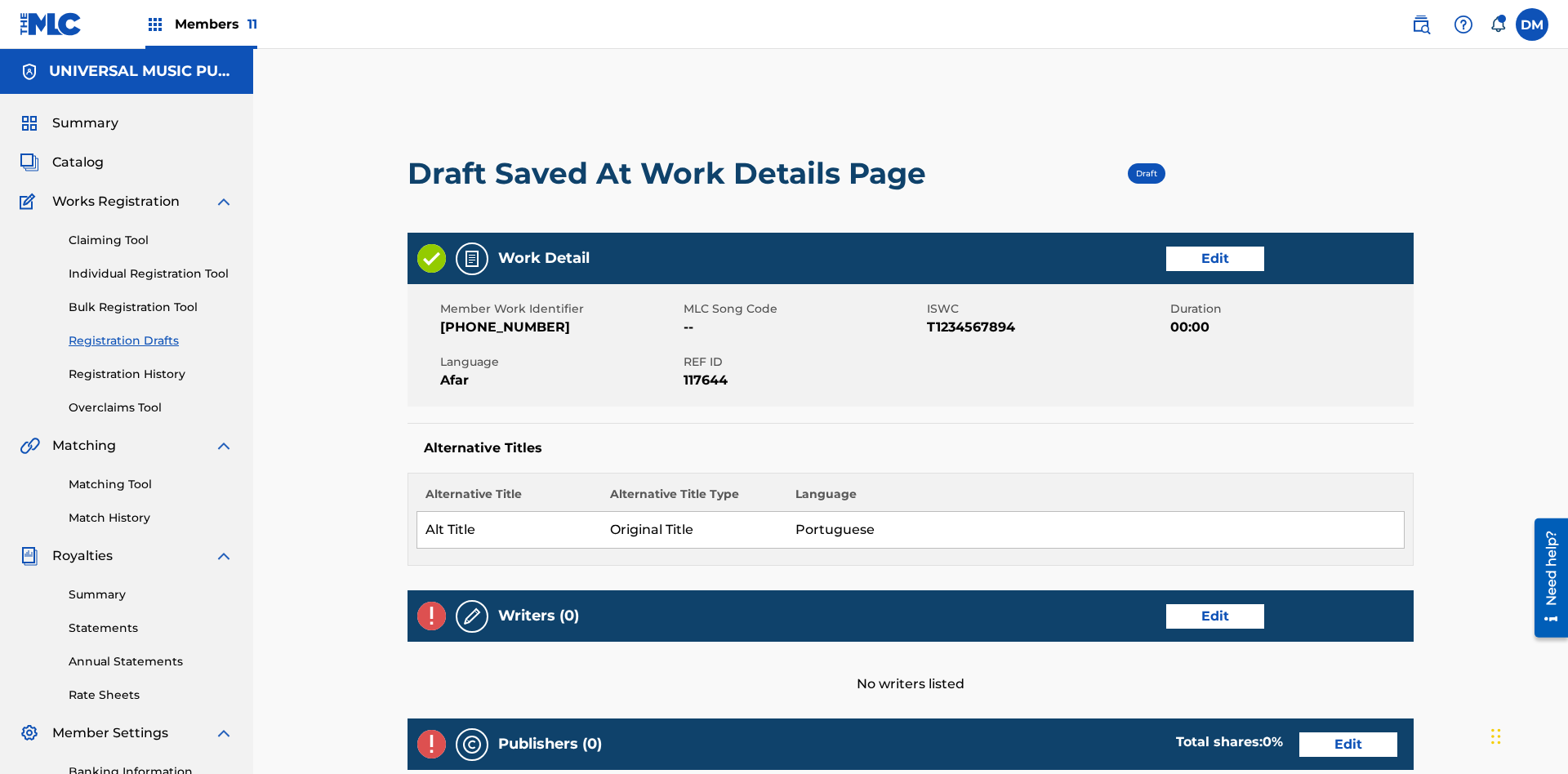
click at [1166, 605] on link "Edit" at bounding box center [1215, 617] width 98 height 24
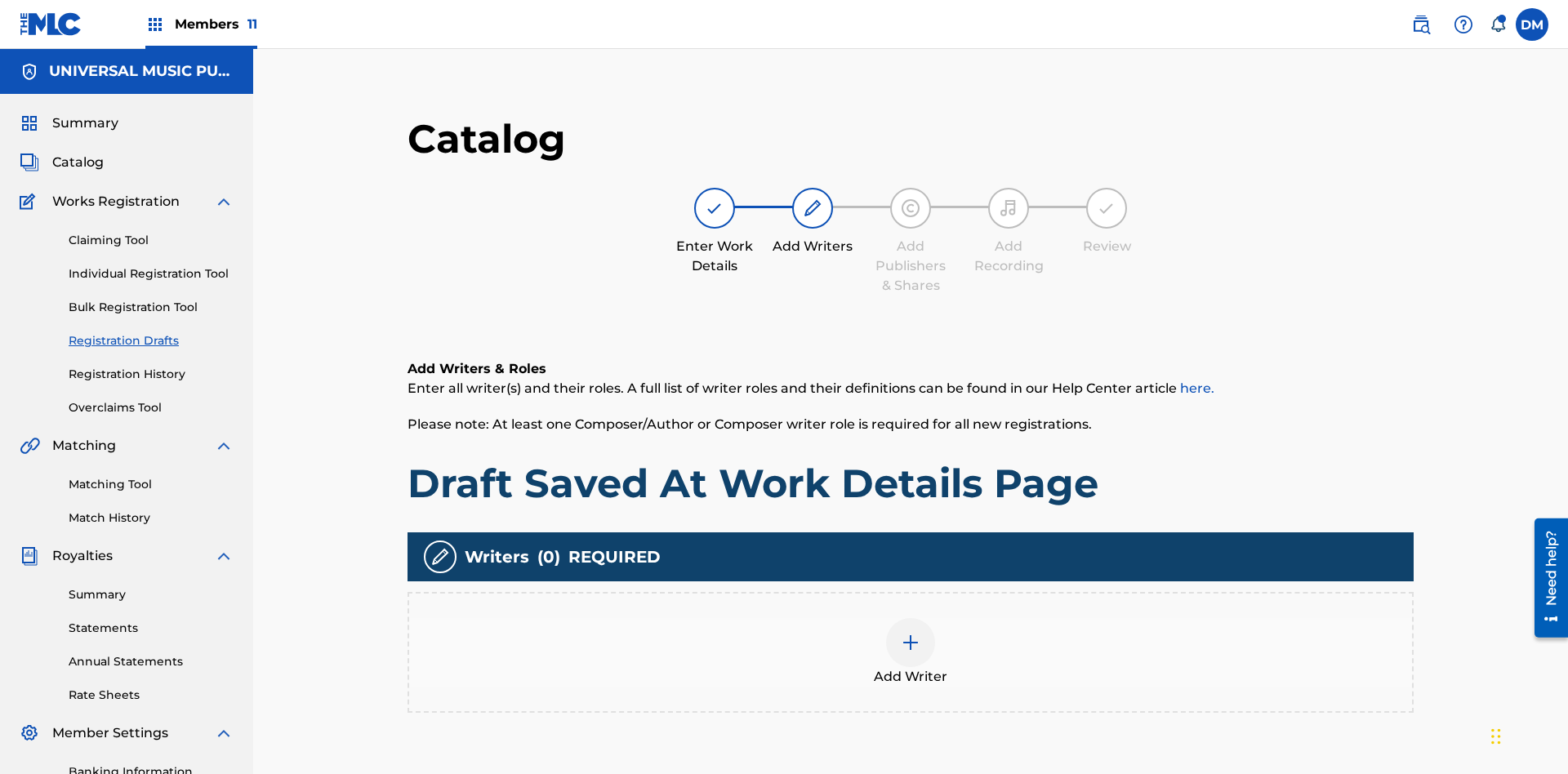
scroll to position [239, 408]
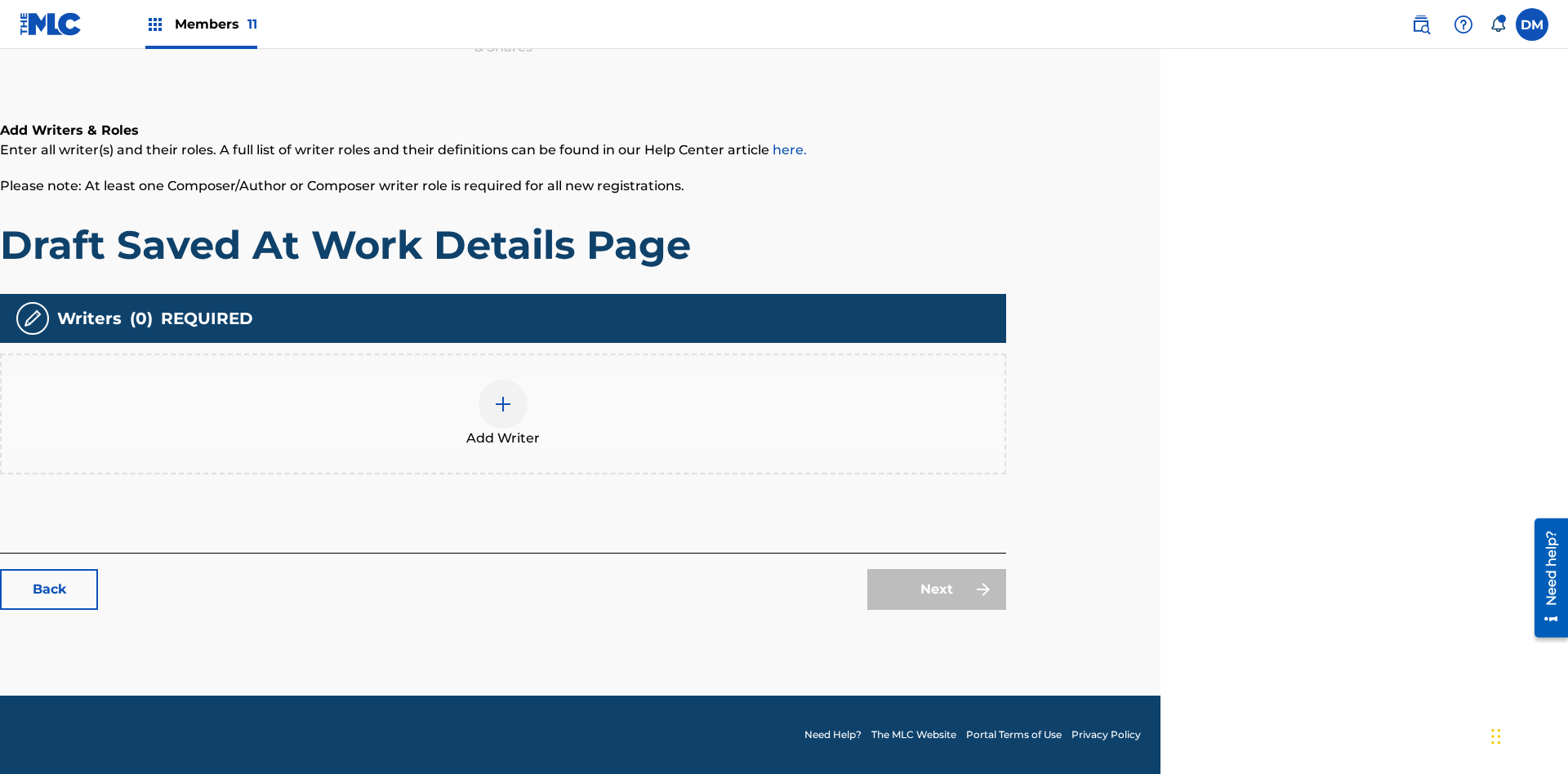
click at [503, 413] on img at bounding box center [503, 404] width 20 height 20
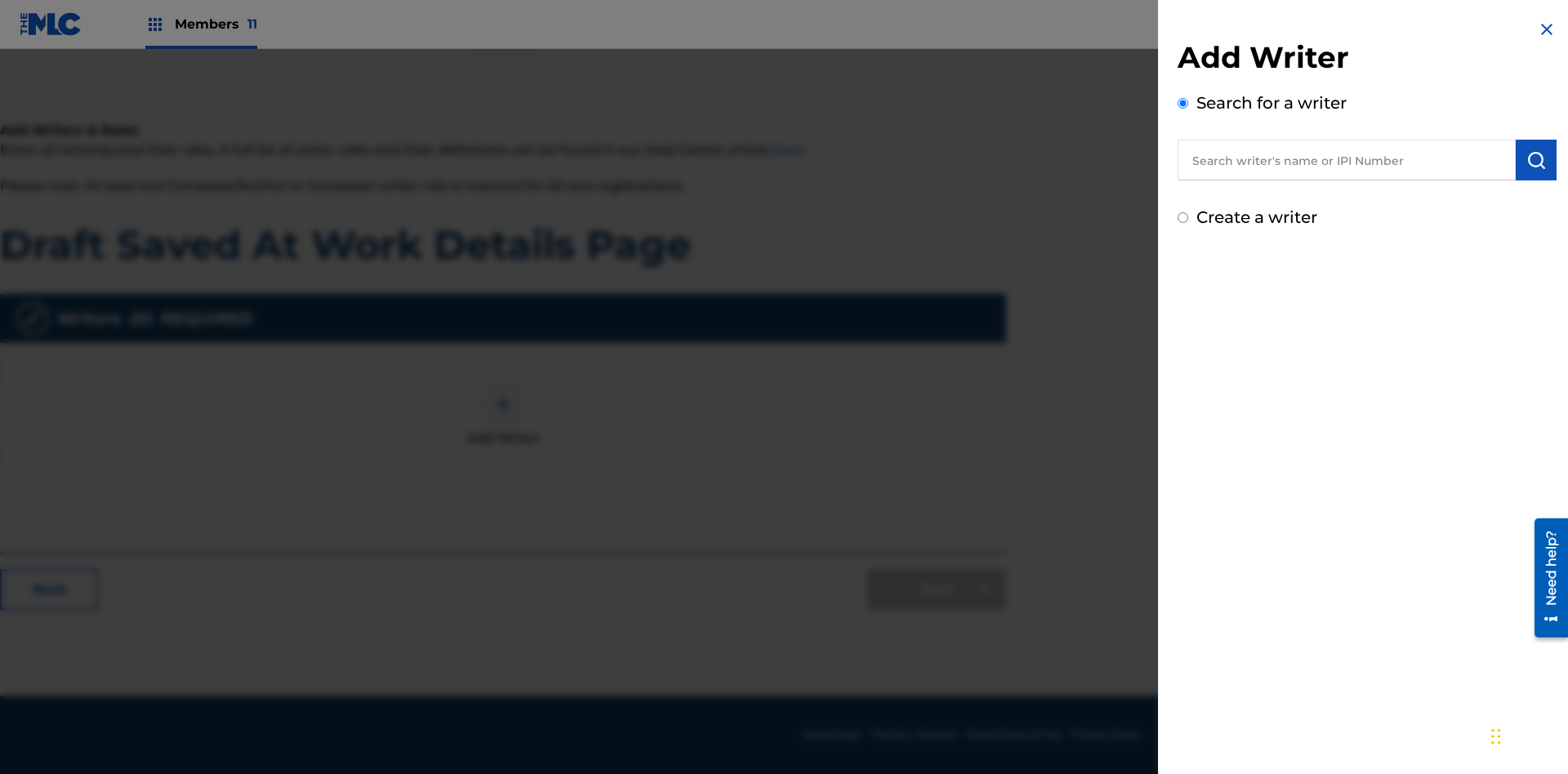
click at [1347, 160] on input "text" at bounding box center [1347, 159] width 338 height 41
type input "[PERSON_NAME]"
click at [1535, 160] on img "submit" at bounding box center [1536, 160] width 20 height 20
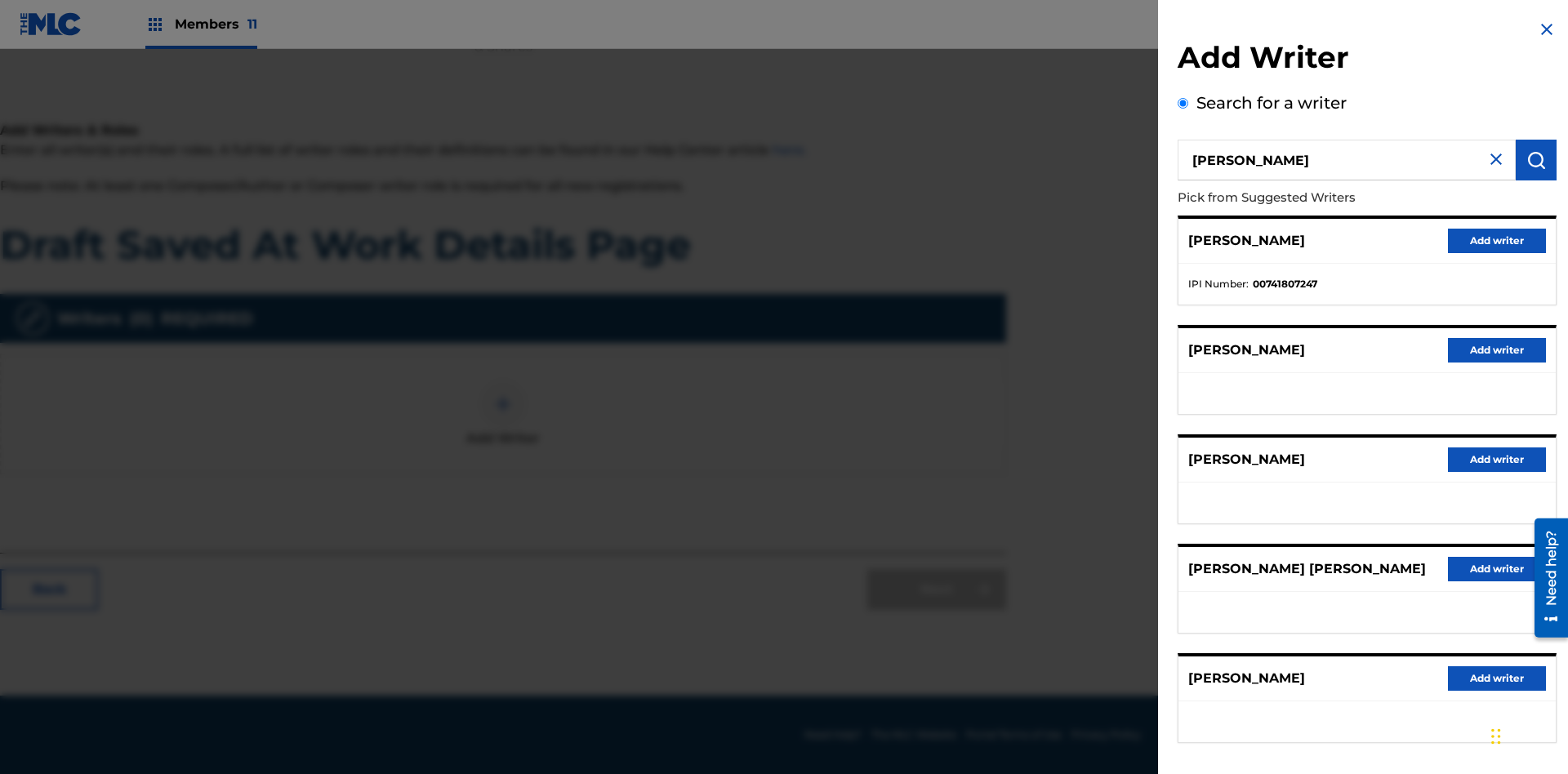
click at [1497, 241] on button "Add writer" at bounding box center [1497, 241] width 98 height 24
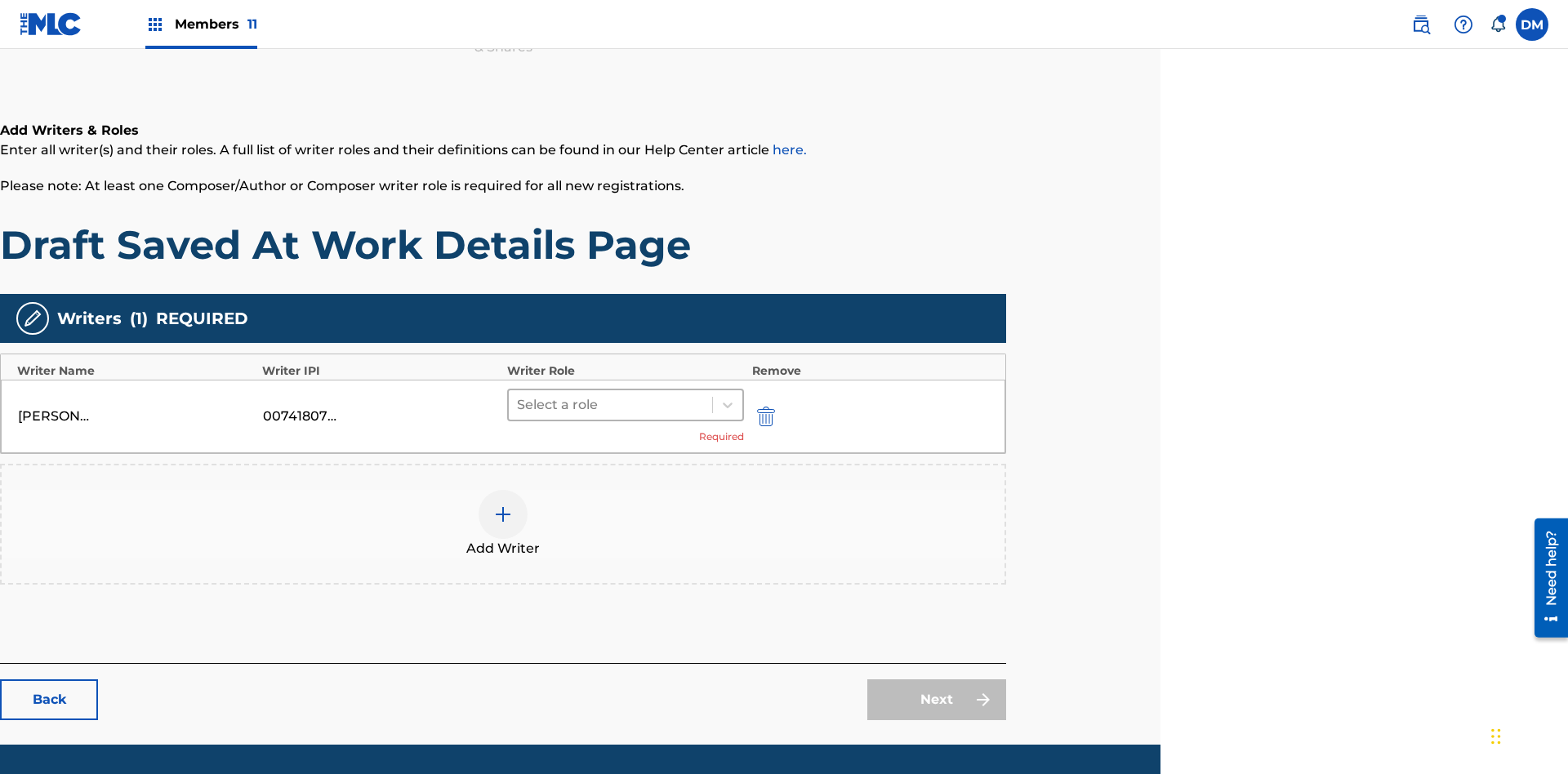
click at [519, 395] on input "text" at bounding box center [519, 405] width 4 height 20
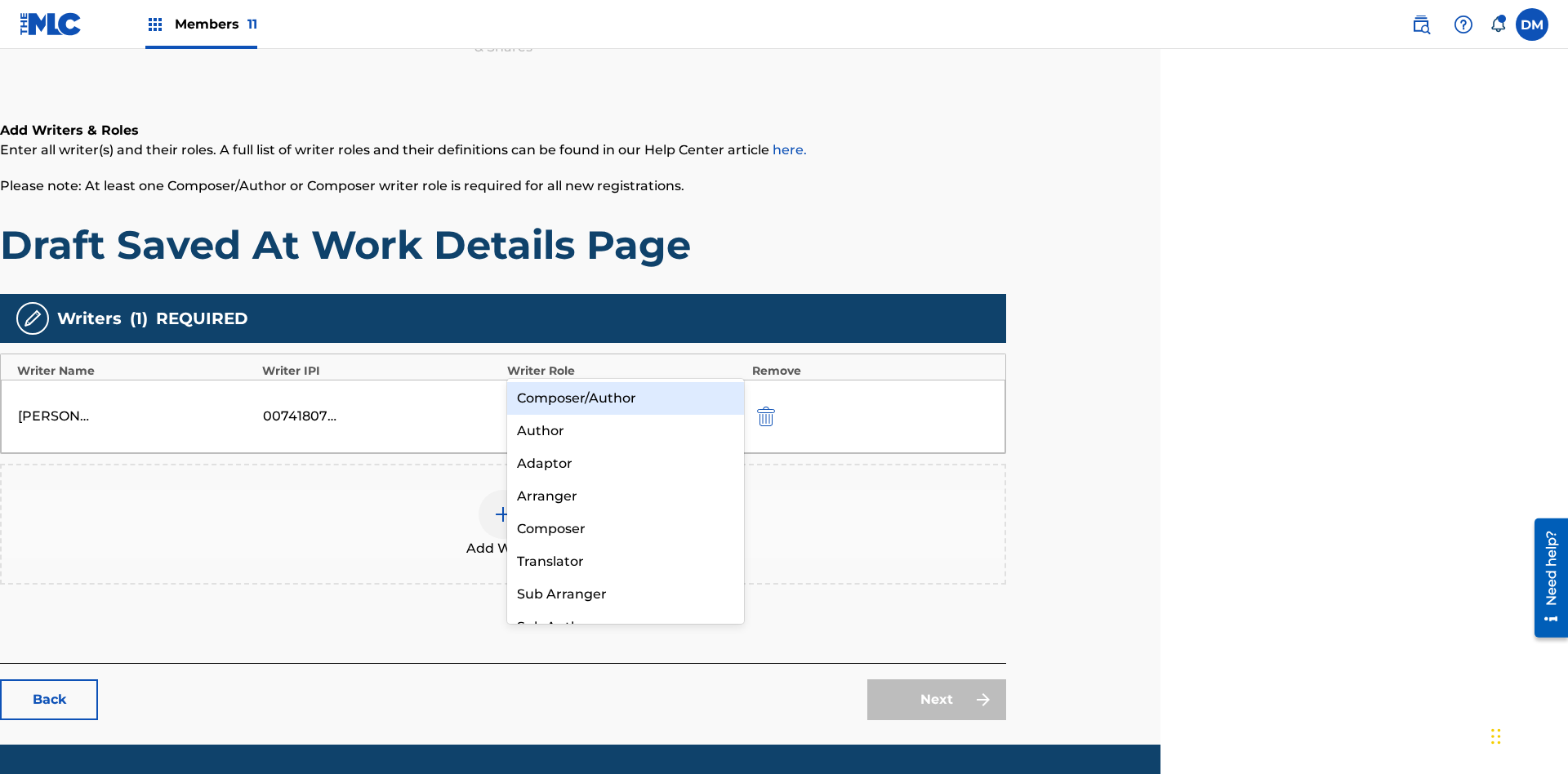
click at [624, 529] on div "Composer" at bounding box center [625, 529] width 237 height 33
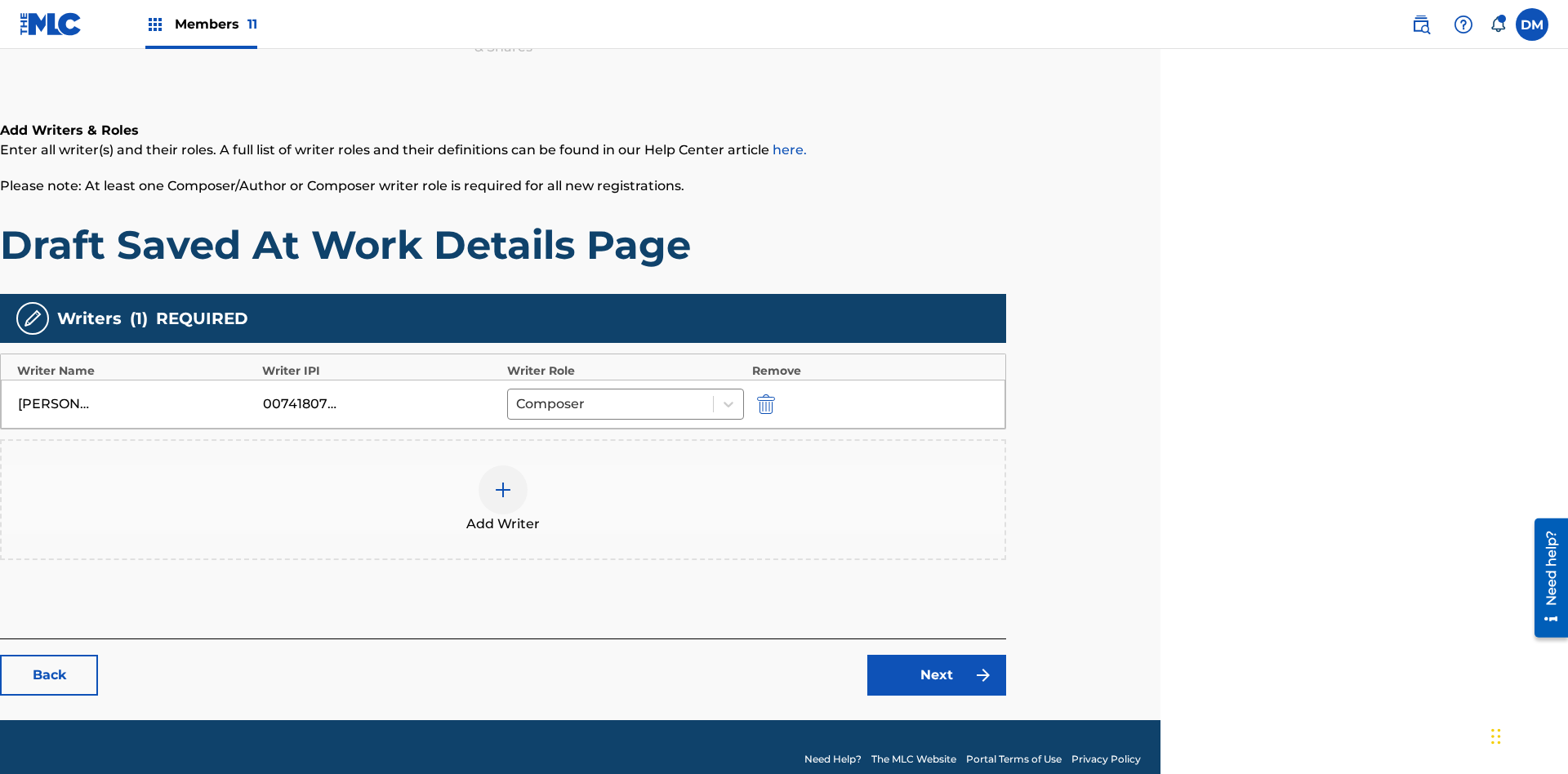
scroll to position [265, 408]
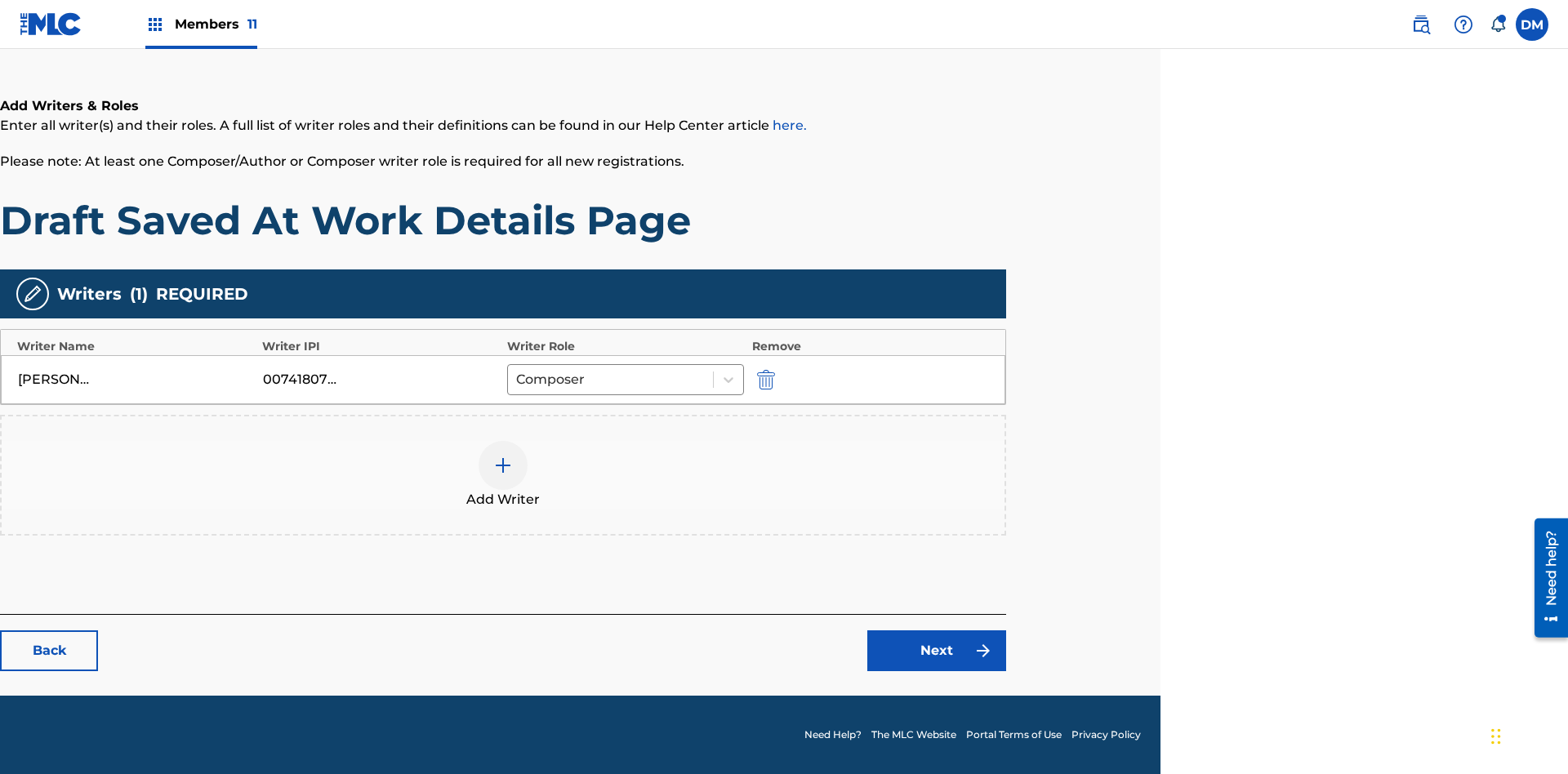
click at [936, 651] on link "Next" at bounding box center [936, 650] width 139 height 41
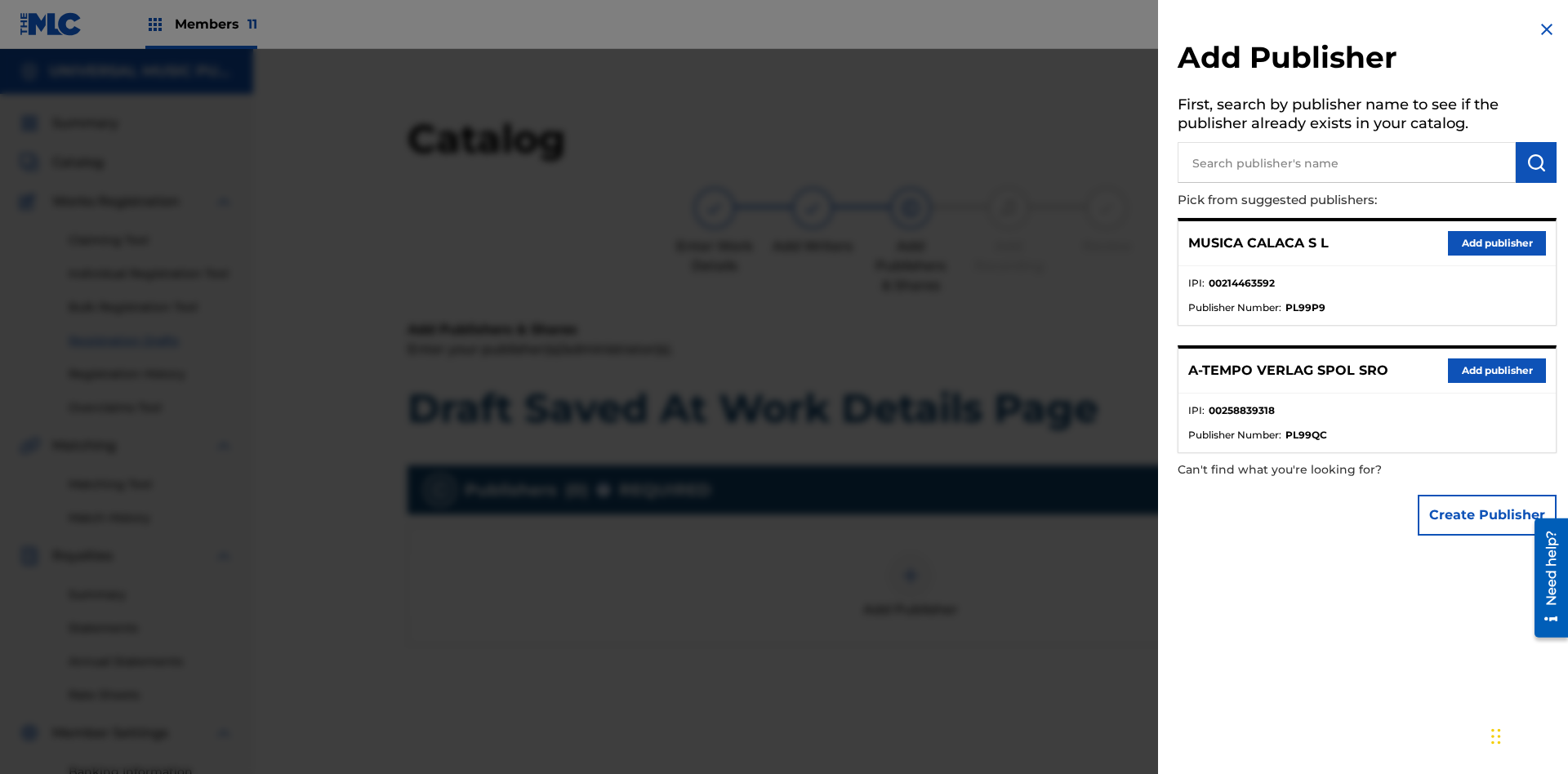
click at [1347, 163] on input "text" at bounding box center [1347, 162] width 338 height 41
click at [1535, 163] on img "submit" at bounding box center [1536, 163] width 20 height 20
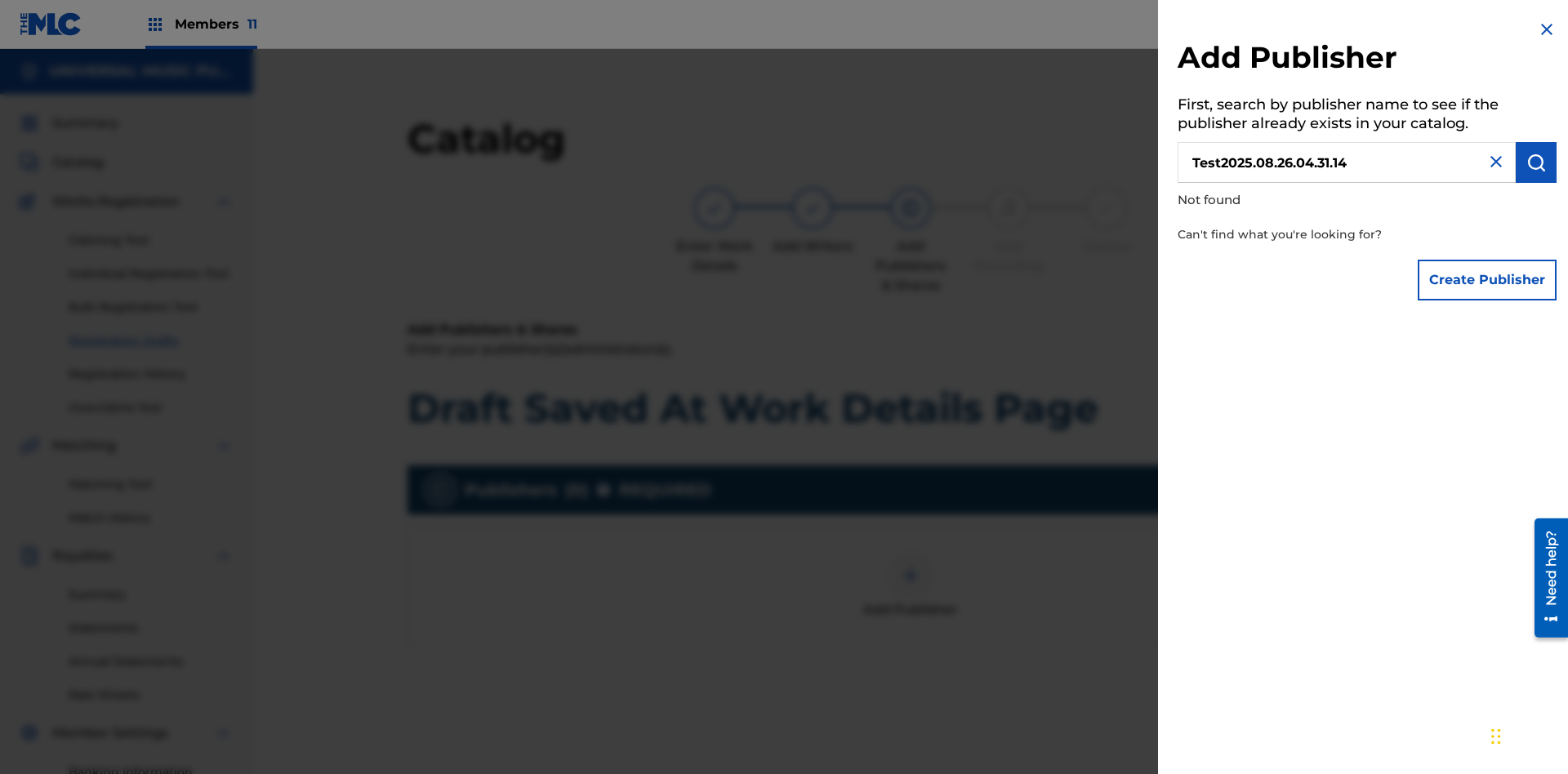
click at [1488, 279] on button "Create Publisher" at bounding box center [1487, 279] width 139 height 41
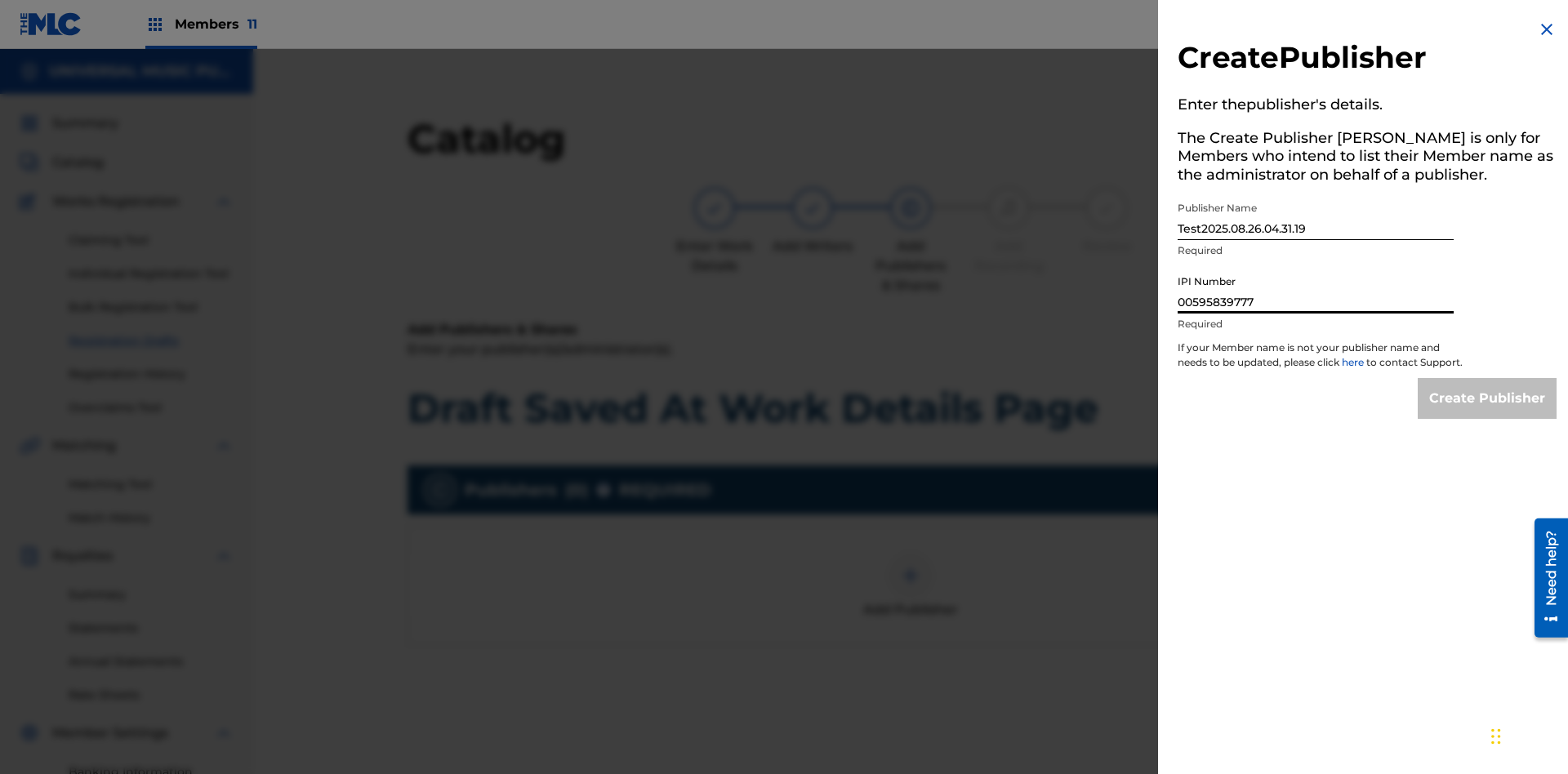
click at [1488, 413] on input "Create Publisher" at bounding box center [1487, 398] width 139 height 41
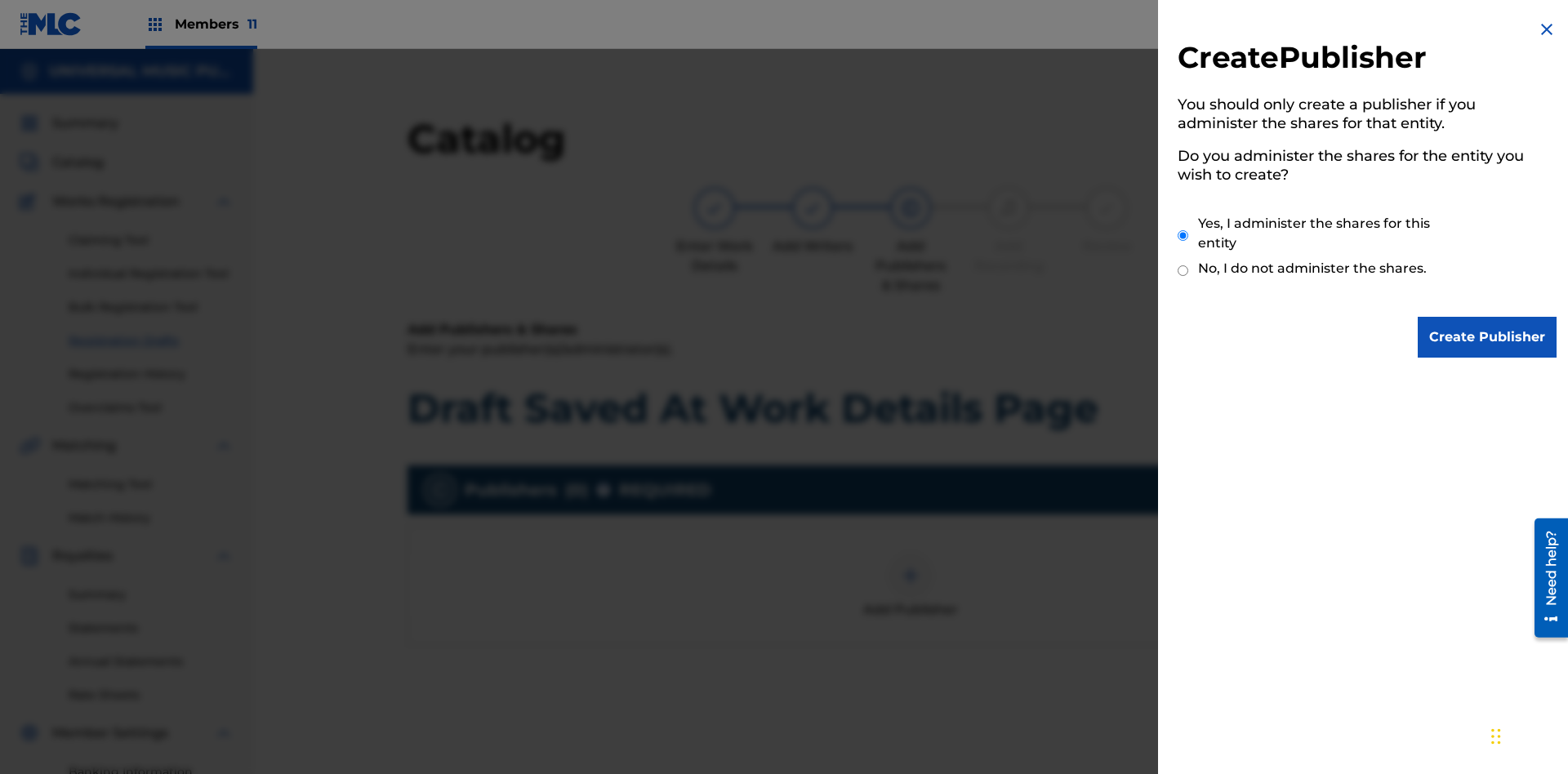
click at [1488, 337] on input "Create Publisher" at bounding box center [1487, 337] width 139 height 41
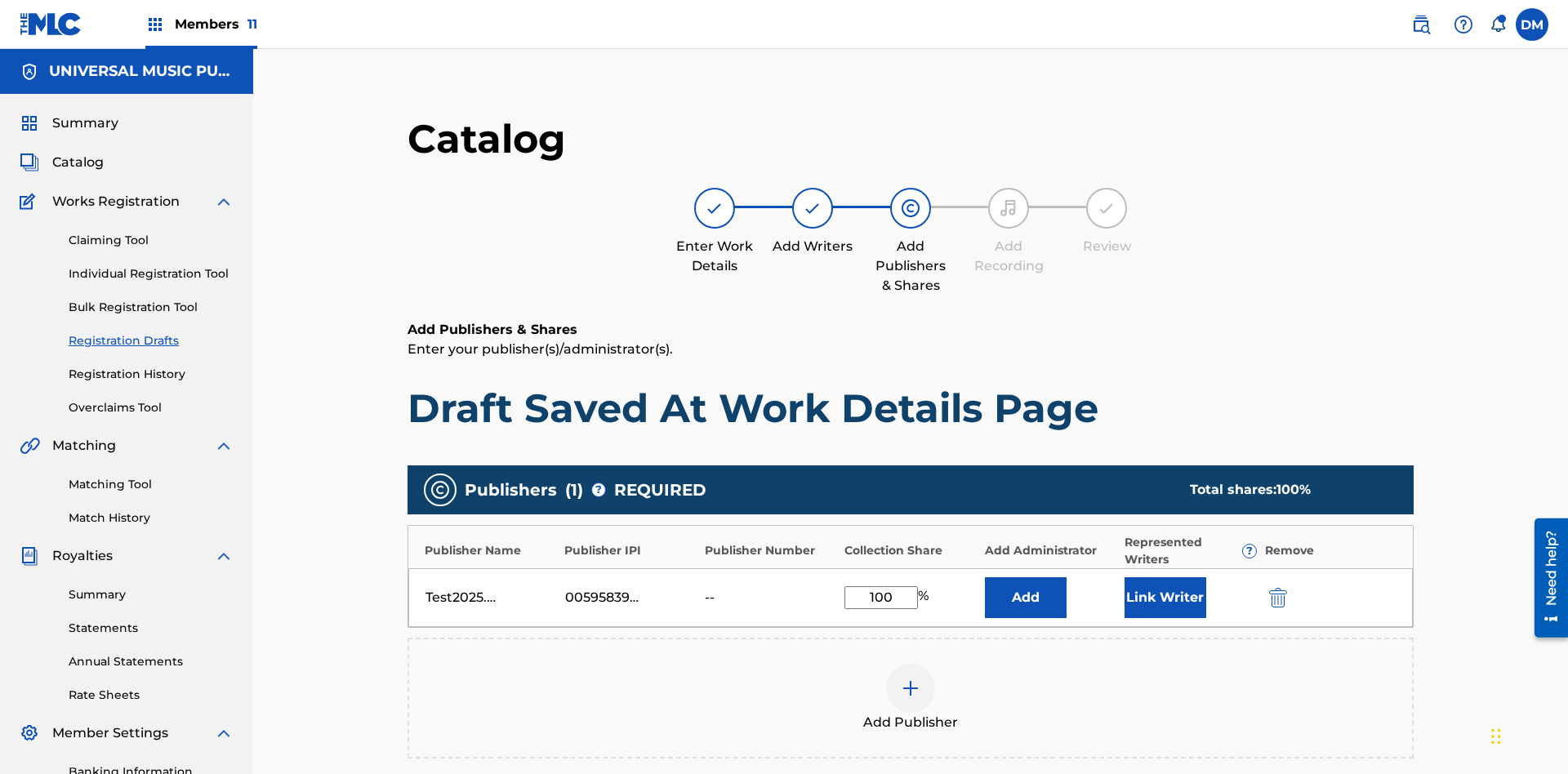
type input "100"
click at [1124, 578] on button "Link Writer" at bounding box center [1165, 598] width 81 height 41
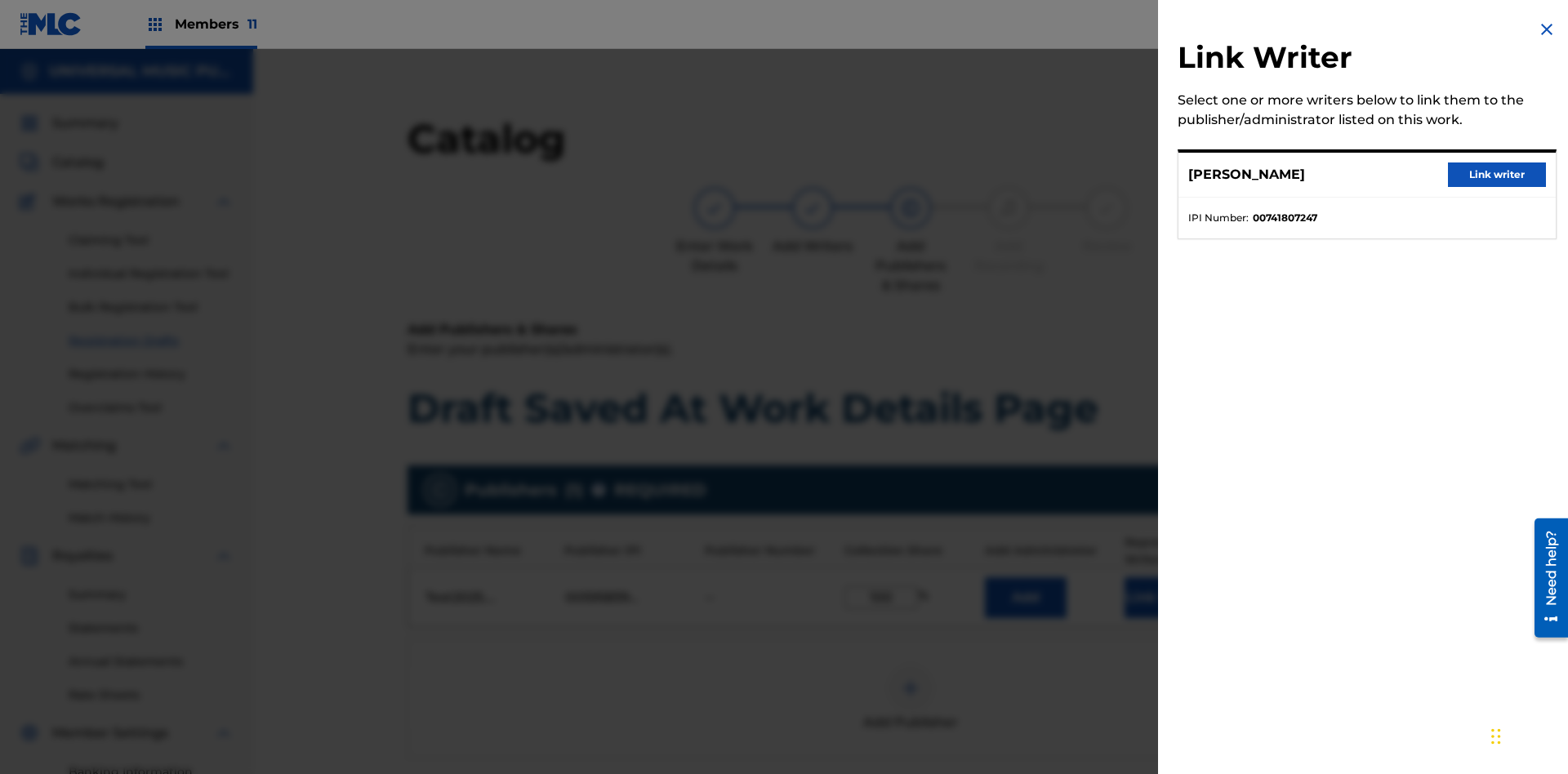
click at [1497, 175] on button "Link writer" at bounding box center [1497, 175] width 98 height 24
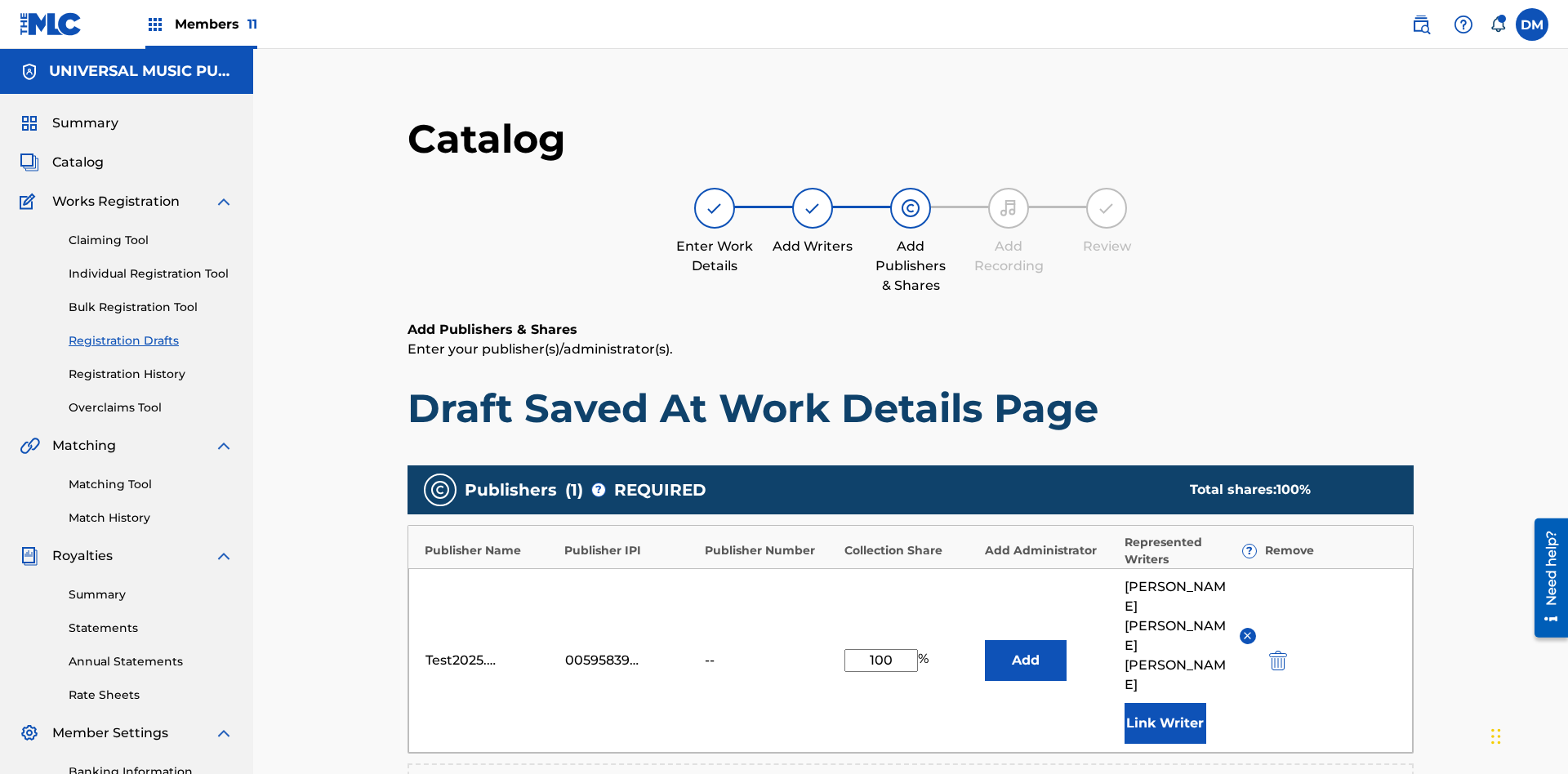
click at [1124, 703] on button "Link Writer" at bounding box center [1165, 723] width 81 height 41
click at [985, 640] on button "Add" at bounding box center [1026, 660] width 81 height 41
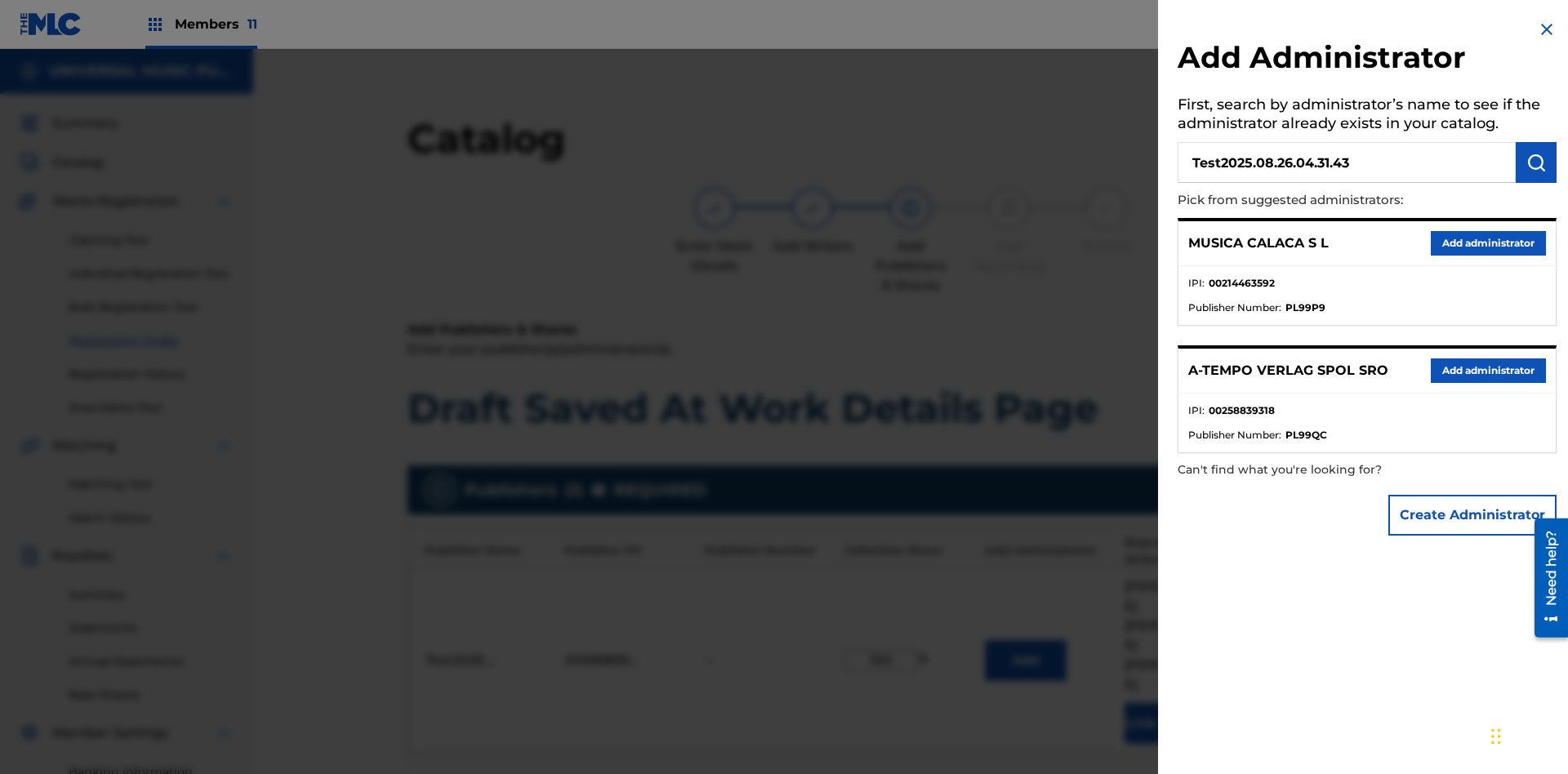
type input "Test2025.08.26.04.31.43"
click at [1535, 163] on img "submit" at bounding box center [1536, 163] width 20 height 20
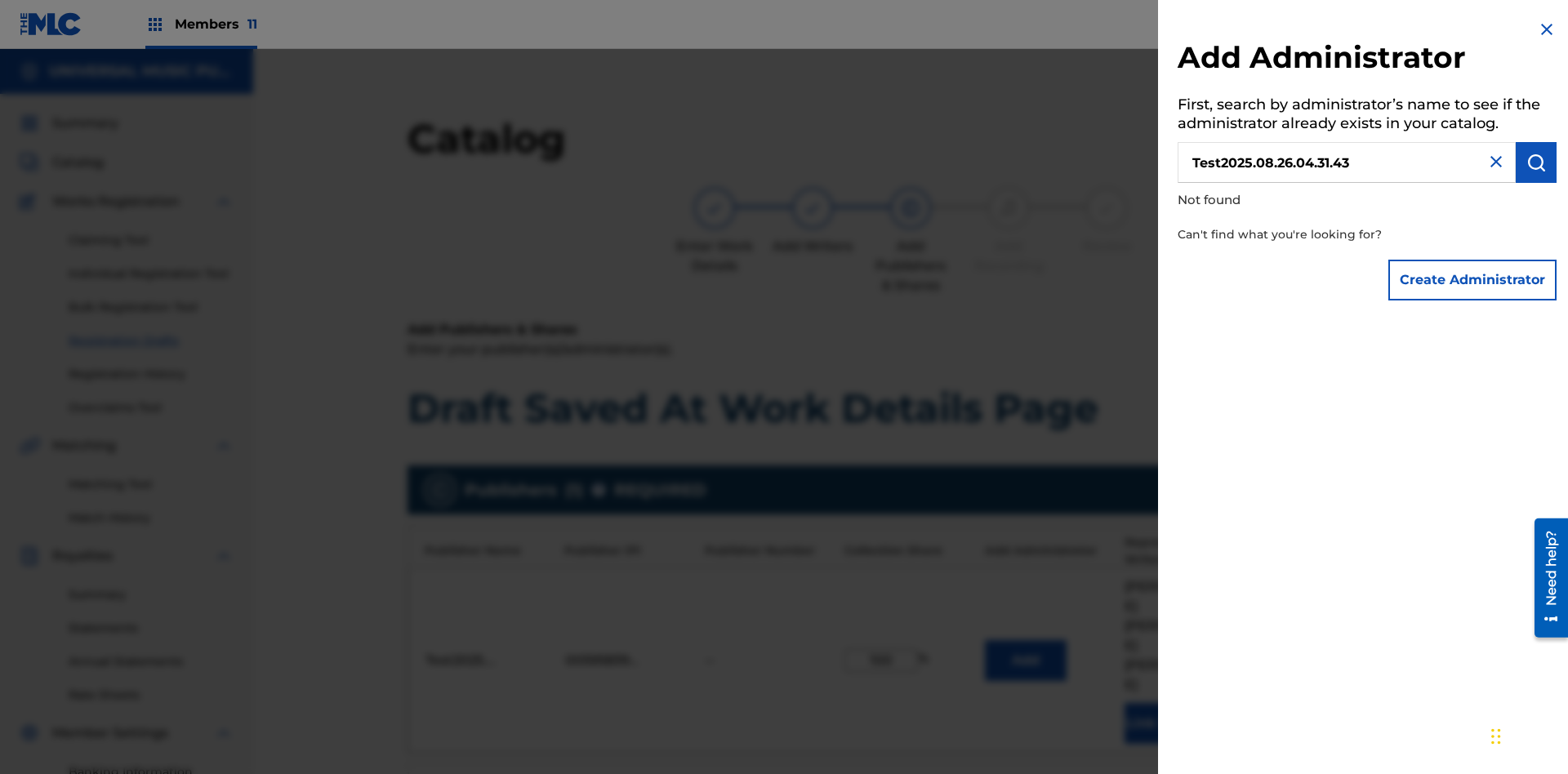
click at [1473, 279] on button "Create Administrator" at bounding box center [1472, 279] width 168 height 41
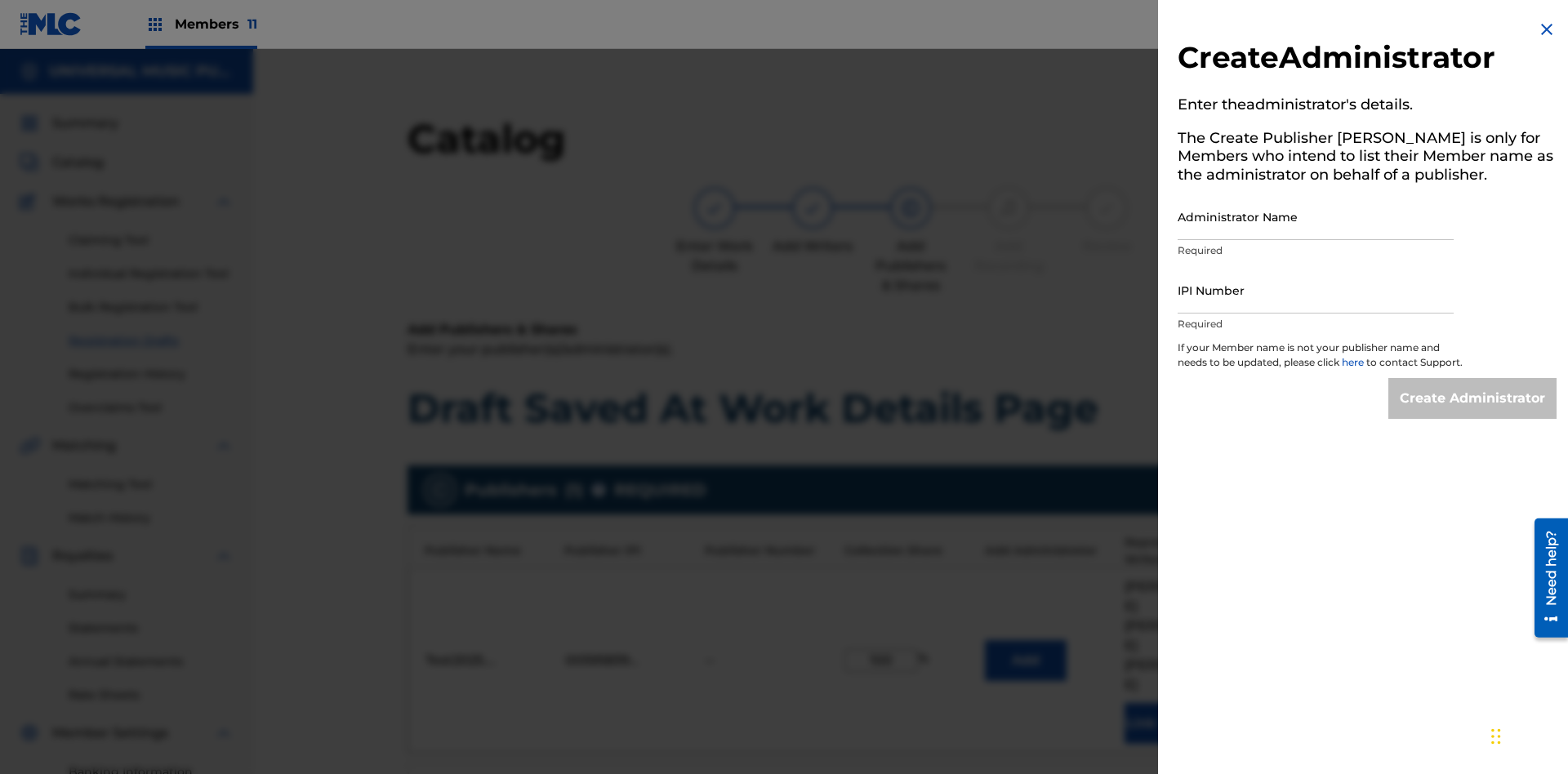
click at [1315, 216] on input "Administrator Name" at bounding box center [1315, 216] width 276 height 46
click at [1315, 290] on input "IPI Number" at bounding box center [1315, 289] width 276 height 46
click at [1473, 413] on input "Create Administrator" at bounding box center [1472, 398] width 168 height 41
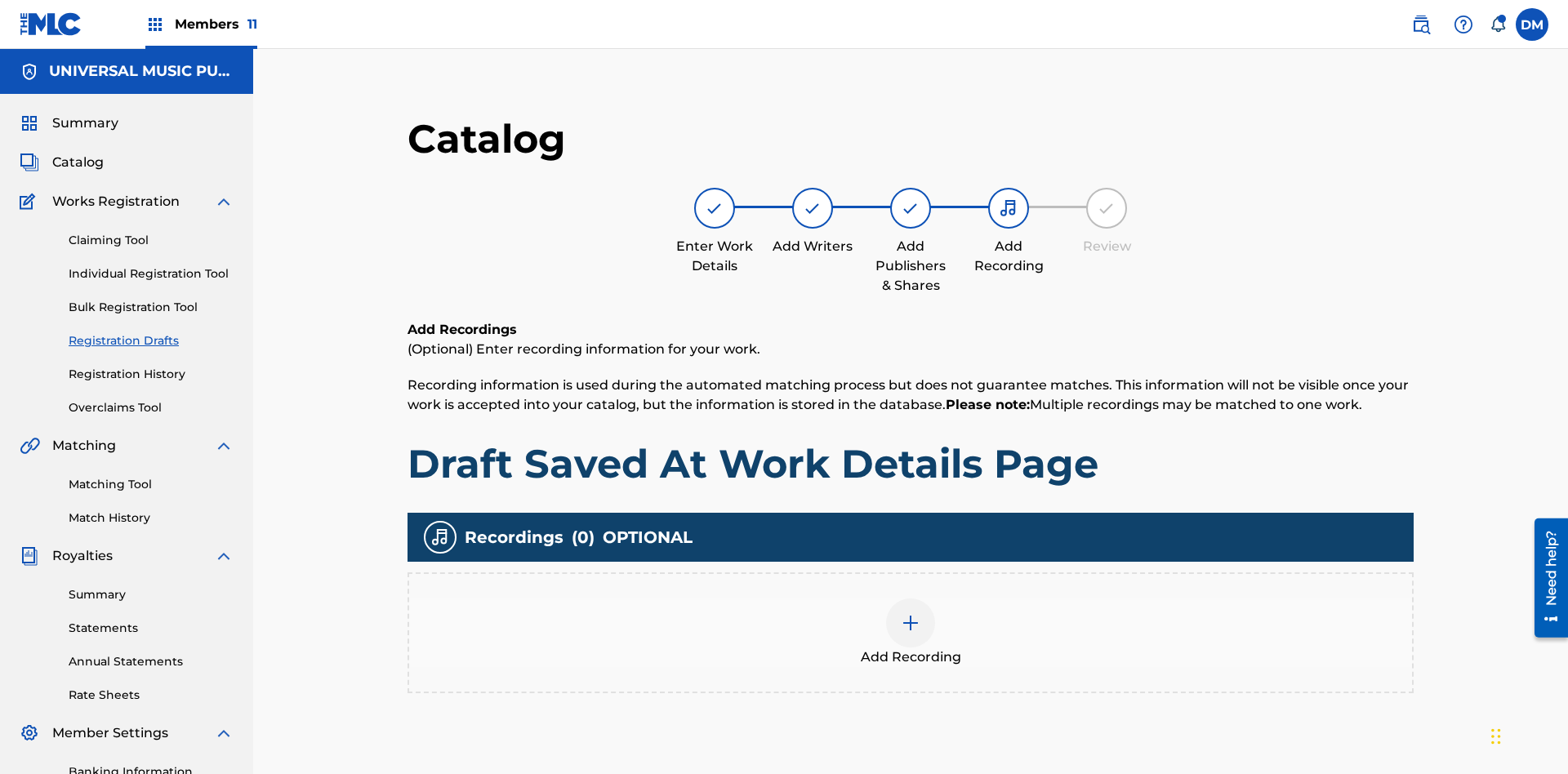
click at [901, 614] on img at bounding box center [911, 624] width 20 height 20
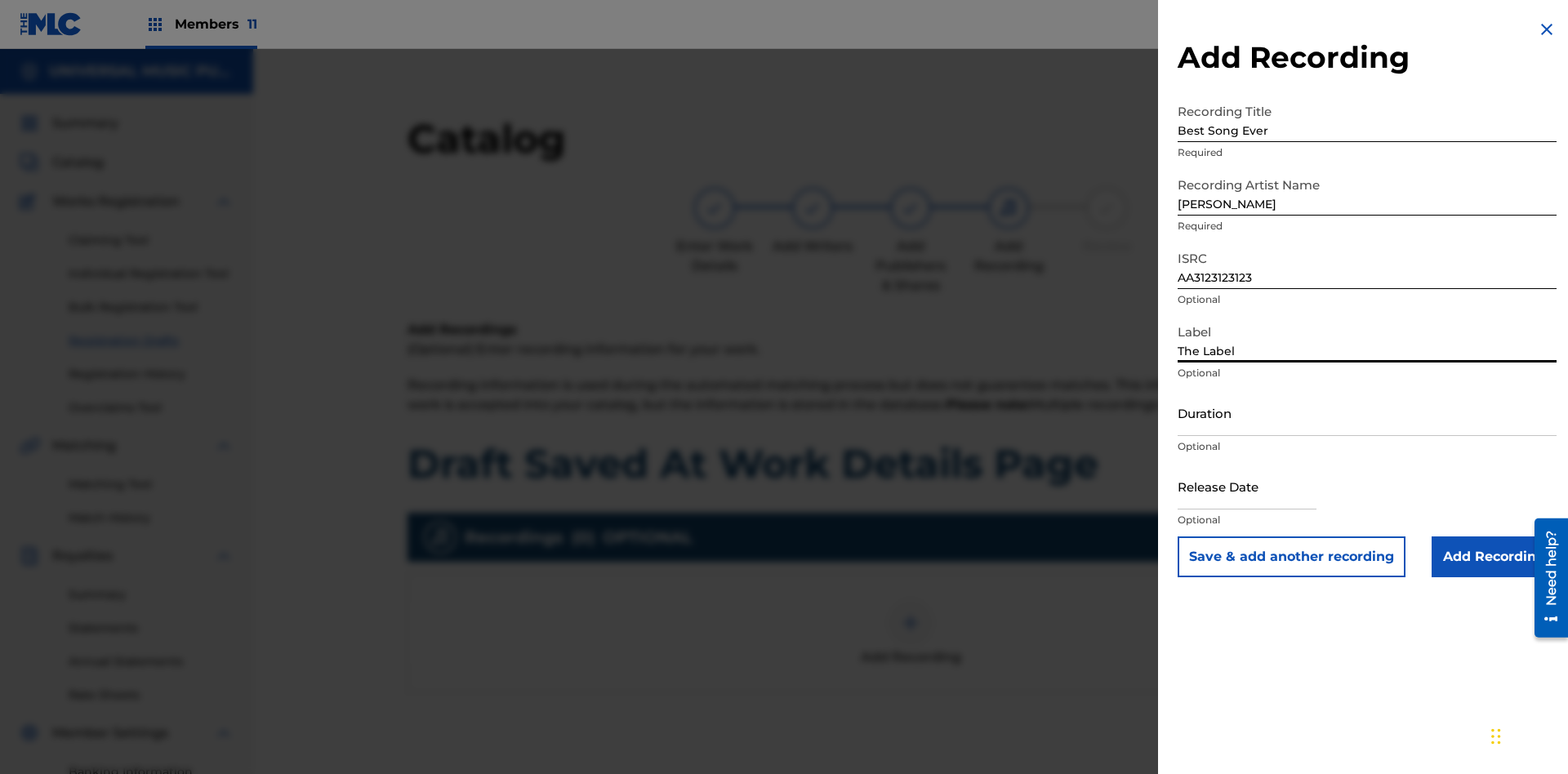
type input "The Label"
click at [1366, 412] on input "Duration" at bounding box center [1366, 412] width 379 height 46
type input "1"
click at [1366, 412] on input "1" at bounding box center [1366, 412] width 379 height 46
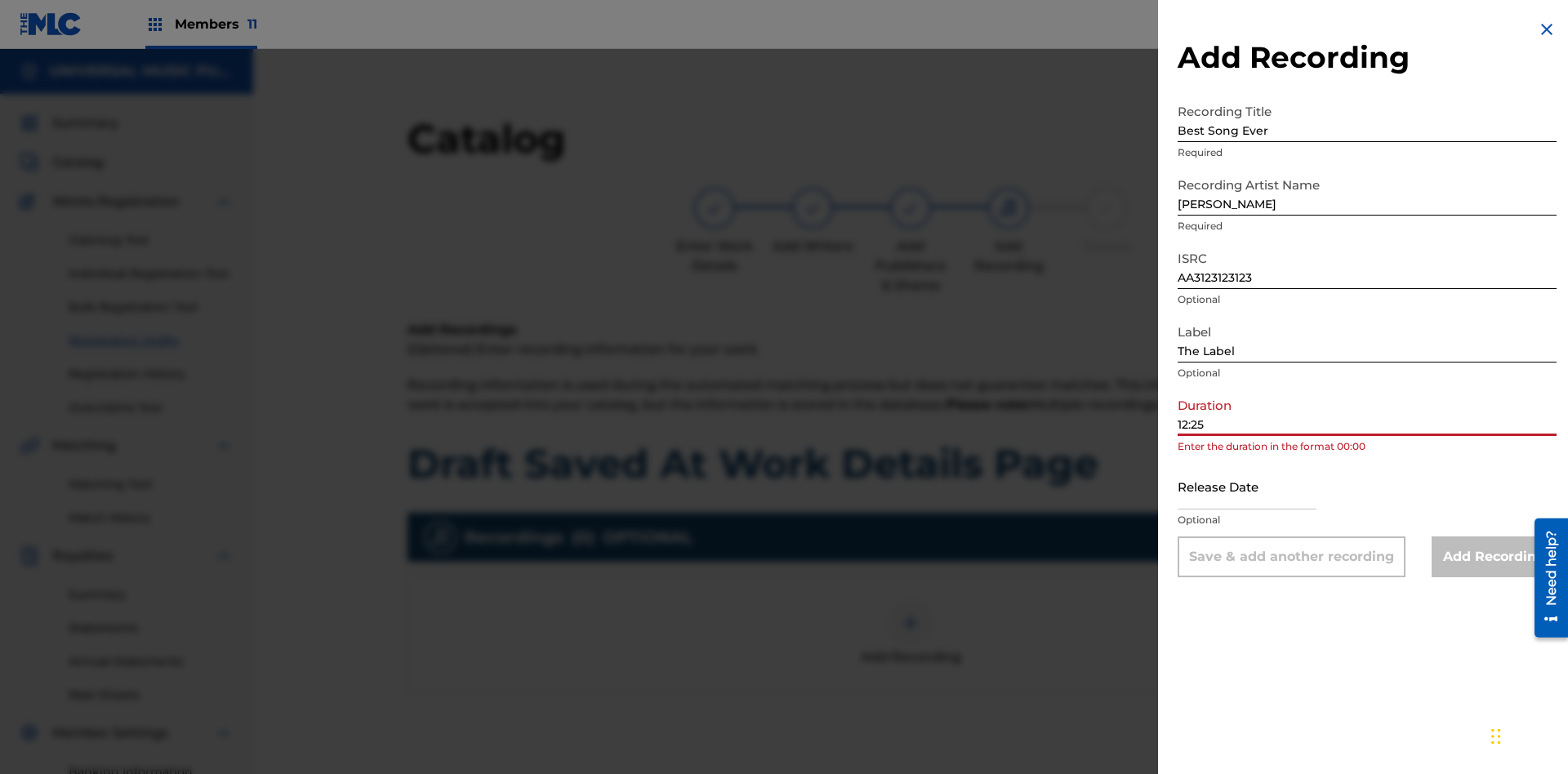
click at [1260, 487] on input "text" at bounding box center [1247, 486] width 139 height 46
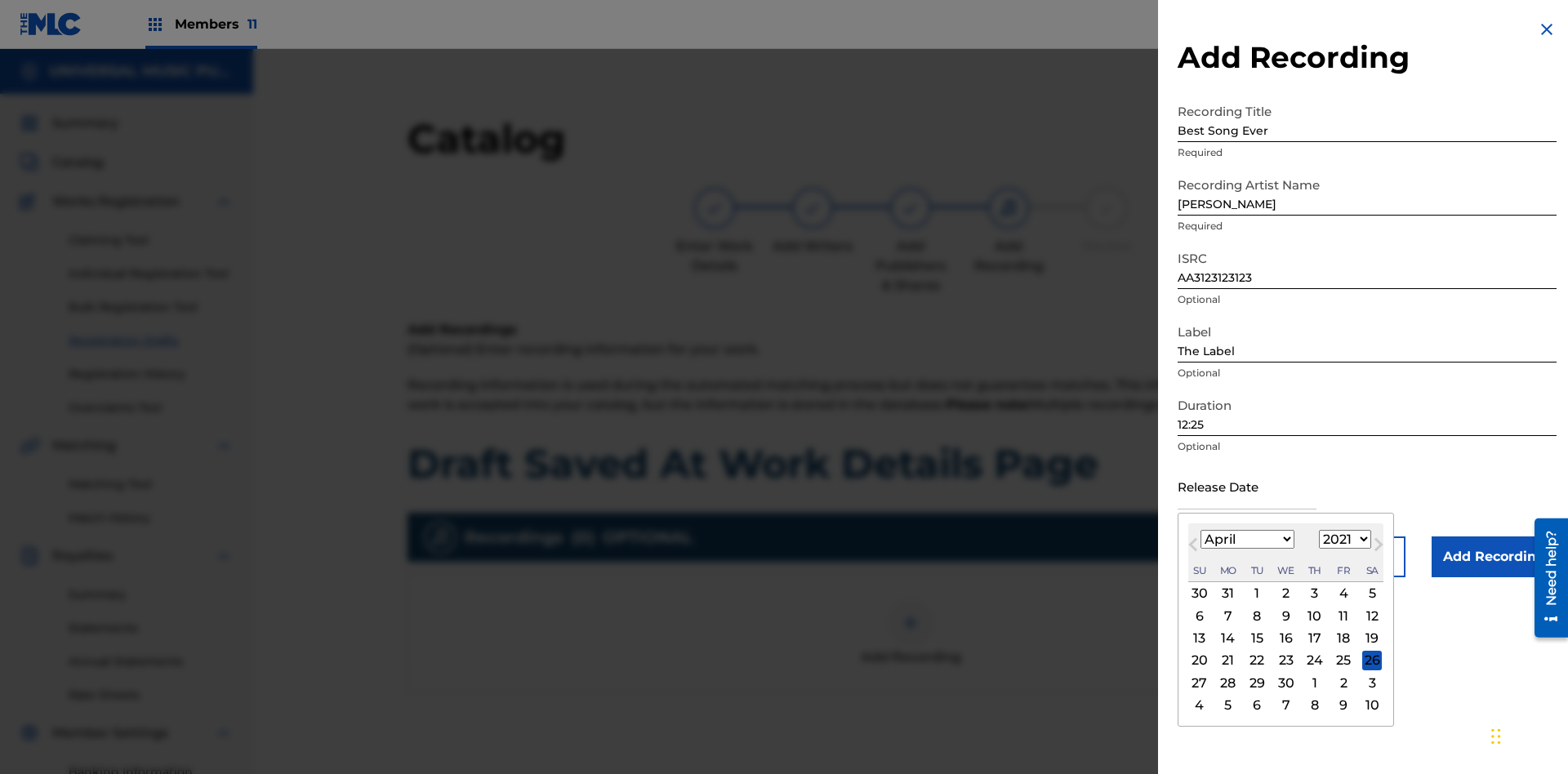
click at [1342, 540] on select "1900 1901 1902 1903 1904 1905 1906 1907 1908 1909 1910 1911 1912 1913 1914 1915…" at bounding box center [1345, 539] width 52 height 19
click at [1312, 594] on div "1" at bounding box center [1315, 594] width 20 height 20
click at [1493, 557] on input "Add Recording" at bounding box center [1494, 557] width 125 height 41
